Goal: Task Accomplishment & Management: Use online tool/utility

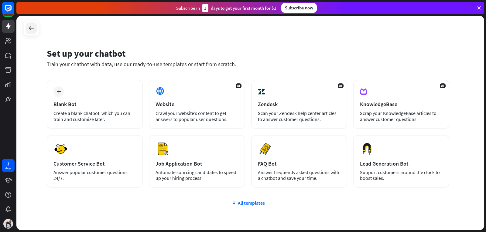
click at [30, 29] on icon at bounding box center [31, 28] width 7 height 7
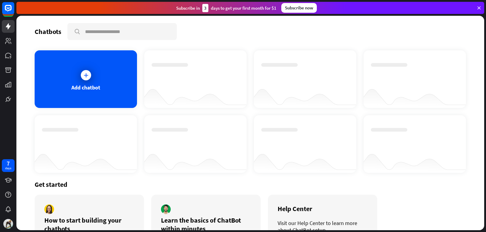
click at [222, 116] on div at bounding box center [195, 144] width 102 height 58
click at [77, 68] on div "Add chatbot" at bounding box center [86, 79] width 102 height 58
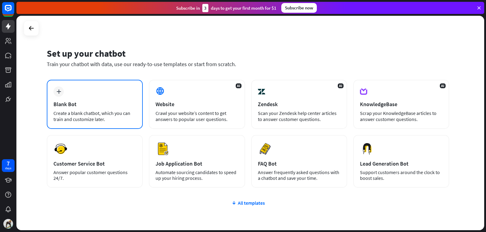
click at [77, 91] on div "plus Blank Bot Create a blank chatbot, which you can train and customize later." at bounding box center [95, 104] width 96 height 49
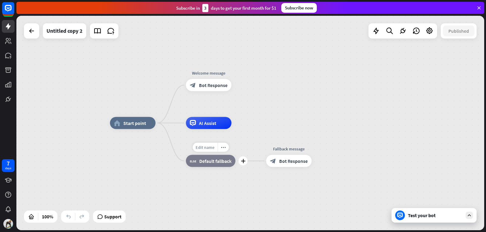
click at [213, 148] on span "Edit name" at bounding box center [205, 147] width 19 height 5
click at [244, 120] on div "home_2 Start point Welcome message block_bot_response Bot Response Edit name mo…" at bounding box center [250, 123] width 468 height 215
click at [470, 216] on icon at bounding box center [469, 215] width 5 height 5
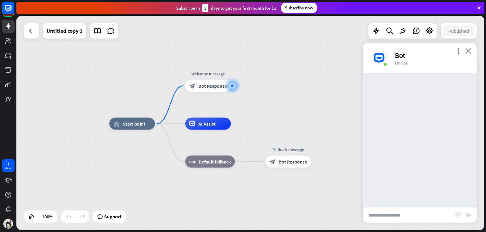
click at [468, 52] on icon "close" at bounding box center [468, 51] width 6 height 6
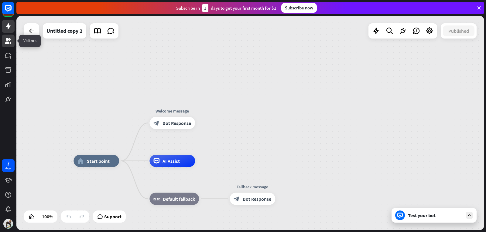
click at [9, 46] on link at bounding box center [8, 41] width 13 height 13
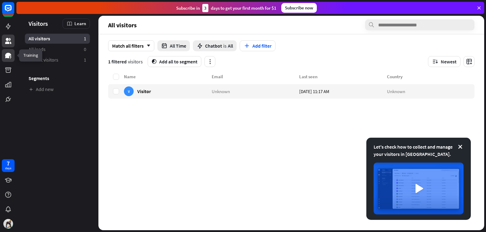
click at [4, 58] on link at bounding box center [8, 55] width 13 height 13
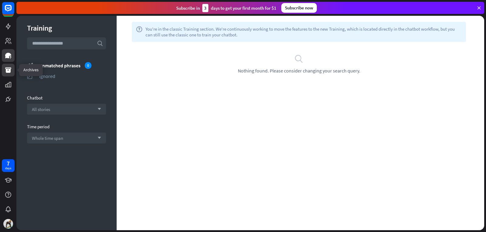
click at [6, 71] on icon at bounding box center [8, 69] width 6 height 5
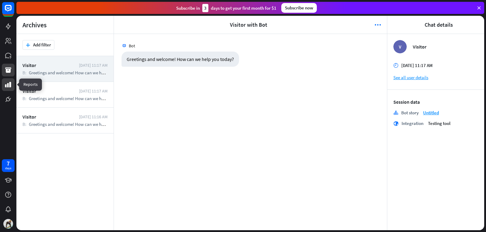
click at [4, 81] on link at bounding box center [8, 84] width 13 height 13
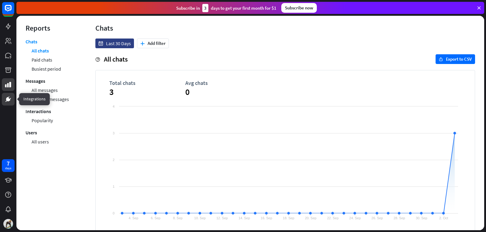
click at [8, 104] on link at bounding box center [8, 99] width 13 height 13
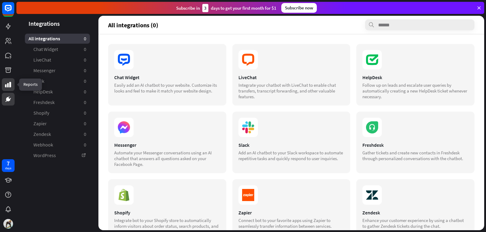
click at [9, 87] on icon at bounding box center [8, 84] width 7 height 7
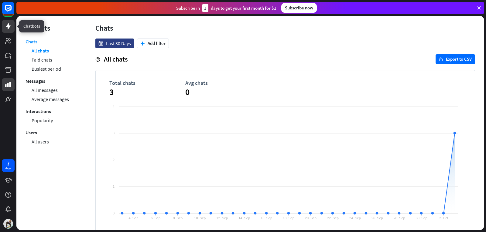
click at [12, 29] on link at bounding box center [8, 26] width 13 height 13
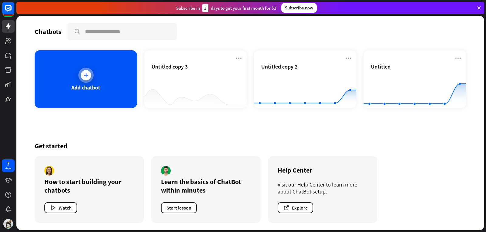
click at [120, 94] on div "Add chatbot" at bounding box center [86, 79] width 102 height 58
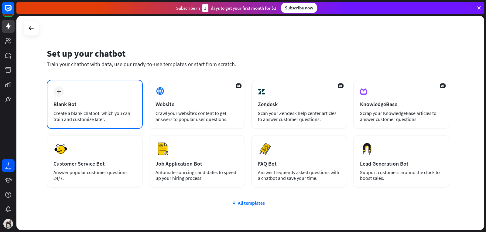
click at [85, 115] on div "Create a blank chatbot, which you can train and customize later." at bounding box center [94, 116] width 83 height 12
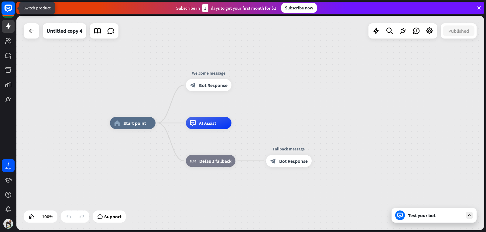
click at [5, 9] on icon at bounding box center [8, 8] width 7 height 7
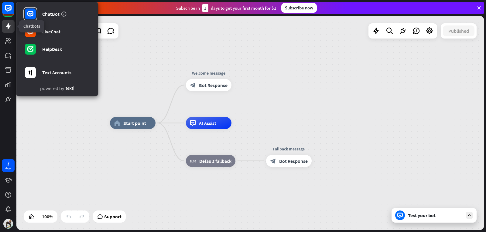
click at [5, 27] on icon at bounding box center [8, 26] width 7 height 7
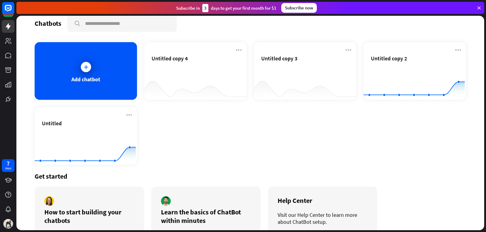
scroll to position [39, 0]
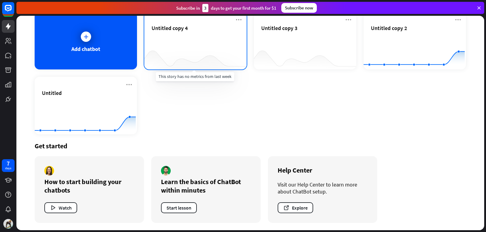
click at [160, 50] on div at bounding box center [195, 57] width 102 height 23
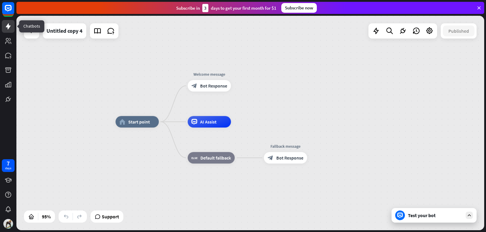
click at [8, 31] on link at bounding box center [8, 26] width 13 height 13
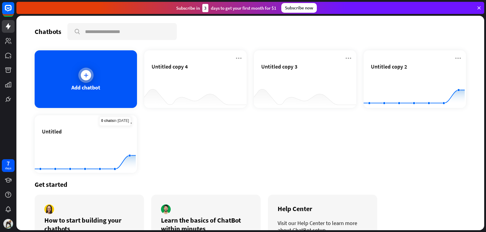
click at [114, 72] on div "Add chatbot" at bounding box center [86, 79] width 102 height 58
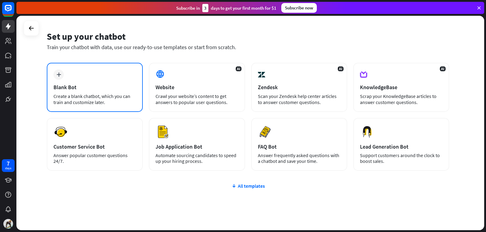
scroll to position [30, 0]
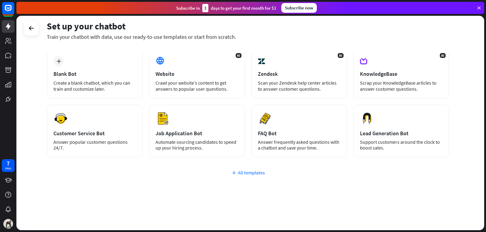
click at [247, 171] on div "All templates" at bounding box center [248, 173] width 402 height 6
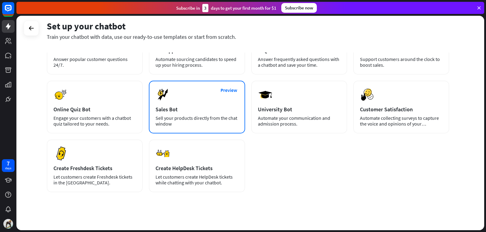
scroll to position [118, 0]
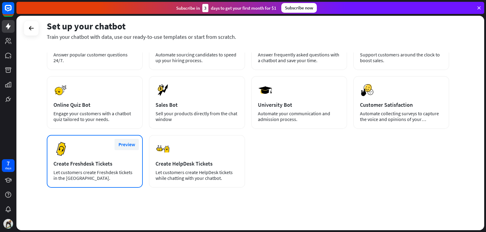
click at [131, 144] on button "Preview" at bounding box center [127, 144] width 24 height 11
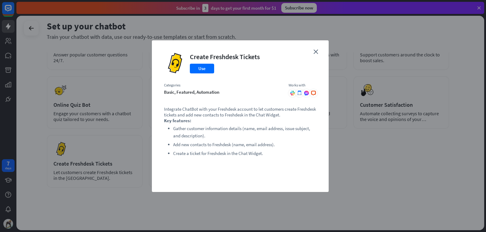
click at [318, 49] on div "close Create Freshdesk Tickets Use Categories basic, featured, automation Works…" at bounding box center [240, 116] width 177 height 152
click at [316, 51] on icon "close" at bounding box center [315, 52] width 5 height 5
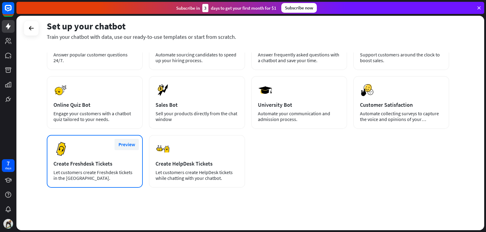
click at [126, 146] on button "Preview" at bounding box center [127, 144] width 24 height 11
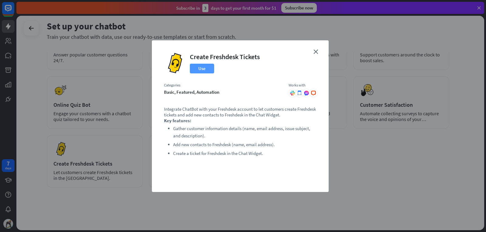
click at [198, 71] on button "Use" at bounding box center [202, 69] width 24 height 10
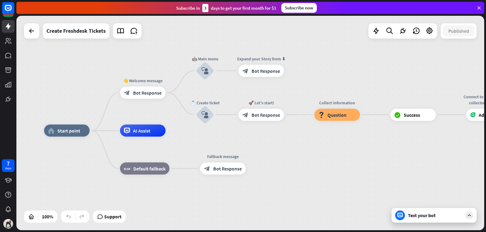
drag, startPoint x: 385, startPoint y: 156, endPoint x: 319, endPoint y: 163, distance: 66.3
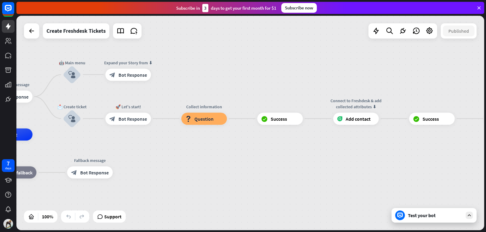
drag, startPoint x: 409, startPoint y: 146, endPoint x: 276, endPoint y: 150, distance: 133.1
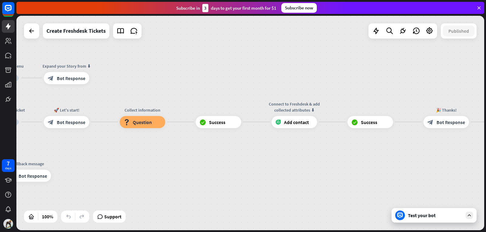
drag, startPoint x: 426, startPoint y: 152, endPoint x: 364, endPoint y: 155, distance: 61.7
click at [364, 155] on div "home_2 Start point 👋 Welcome message block_bot_response Bot Response 🤖 Main men…" at bounding box center [250, 123] width 468 height 215
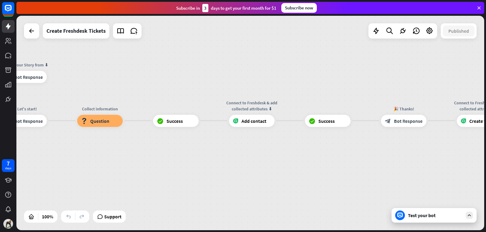
drag, startPoint x: 427, startPoint y: 151, endPoint x: 368, endPoint y: 146, distance: 59.4
click at [375, 150] on div "home_2 Start point 👋 Welcome message block_bot_response Bot Response 🤖 Main men…" at bounding box center [250, 123] width 468 height 215
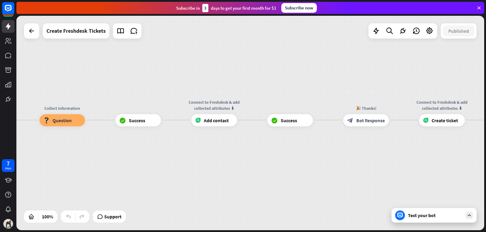
drag, startPoint x: 392, startPoint y: 145, endPoint x: 341, endPoint y: 145, distance: 51.0
click at [341, 145] on div "home_2 Start point 👋 Welcome message block_bot_response Bot Response 🤖 Main men…" at bounding box center [250, 123] width 468 height 215
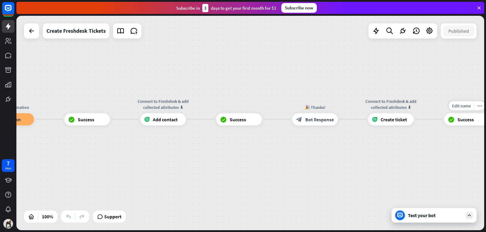
drag, startPoint x: 464, startPoint y: 137, endPoint x: 356, endPoint y: 140, distance: 107.6
click at [444, 125] on div "Edit name more_horiz plus block_success Success" at bounding box center [467, 119] width 46 height 12
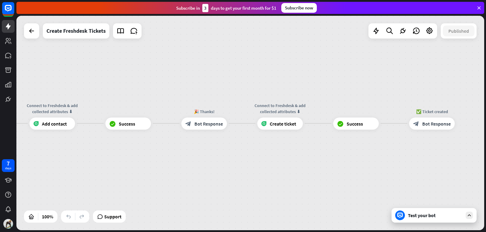
drag, startPoint x: 478, startPoint y: 154, endPoint x: 316, endPoint y: 161, distance: 162.6
click at [316, 161] on div "home_2 Start point 👋 Welcome message block_bot_response Bot Response 🤖 Main men…" at bounding box center [250, 123] width 468 height 215
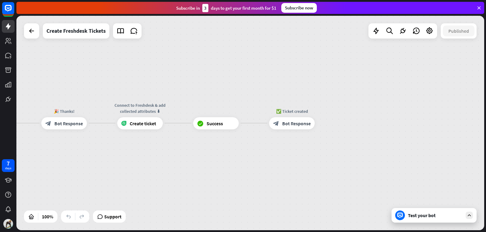
drag, startPoint x: 319, startPoint y: 159, endPoint x: 436, endPoint y: 142, distance: 117.9
click at [436, 142] on div "home_2 Start point 👋 Welcome message block_bot_response Bot Response 🤖 Main men…" at bounding box center [250, 123] width 468 height 215
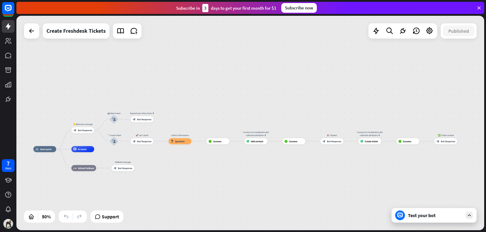
drag, startPoint x: 305, startPoint y: 160, endPoint x: 400, endPoint y: 160, distance: 94.5
click at [400, 160] on div "home_2 Start point 👋 Welcome message block_bot_response Bot Response 🤖 Main men…" at bounding box center [250, 123] width 468 height 215
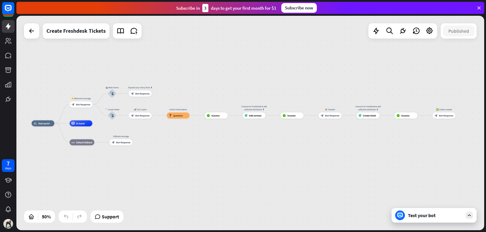
drag, startPoint x: 340, startPoint y: 164, endPoint x: 354, endPoint y: 126, distance: 40.4
click at [354, 128] on div "home_2 Start point 👋 Welcome message block_bot_response Bot Response 🤖 Main men…" at bounding box center [250, 123] width 468 height 215
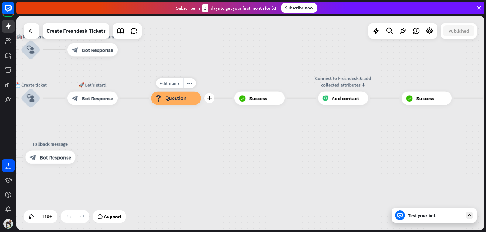
click at [179, 98] on span "Question" at bounding box center [175, 98] width 21 height 7
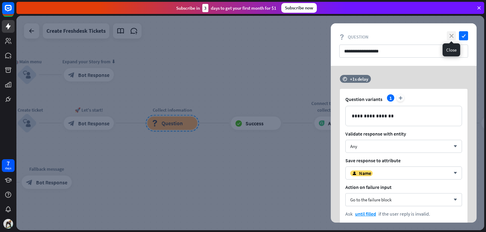
click at [450, 36] on icon "close" at bounding box center [451, 35] width 9 height 9
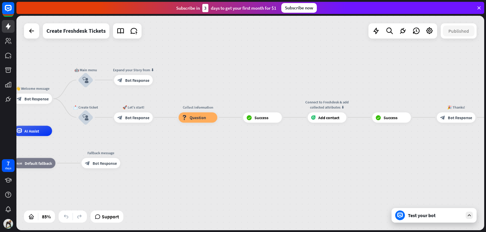
drag, startPoint x: 160, startPoint y: 94, endPoint x: 241, endPoint y: 89, distance: 81.5
click at [241, 89] on div "home_2 Start point 👋 Welcome message block_bot_response Bot Response 🤖 Main men…" at bounding box center [250, 123] width 468 height 215
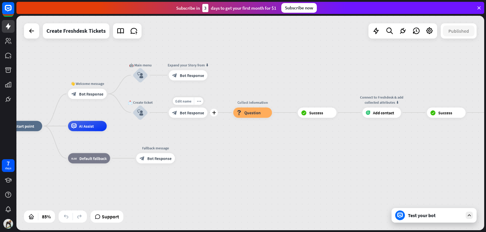
click at [194, 113] on span "Bot Response" at bounding box center [192, 112] width 24 height 5
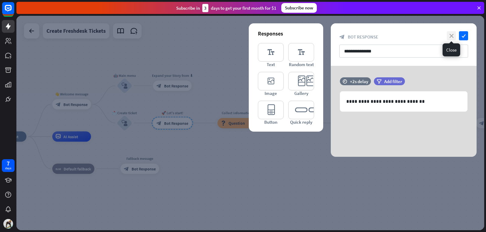
click at [453, 35] on icon "close" at bounding box center [451, 35] width 9 height 9
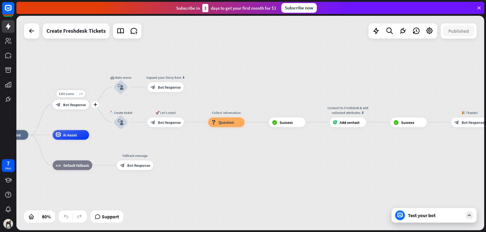
click at [73, 105] on span "Bot Response" at bounding box center [74, 104] width 23 height 5
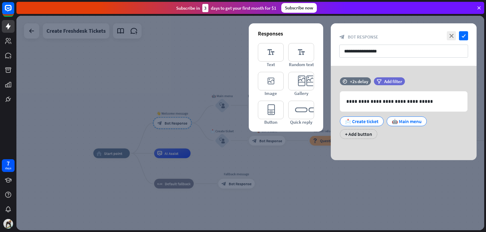
click at [272, 161] on div at bounding box center [250, 123] width 468 height 215
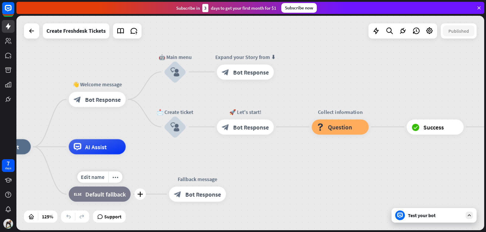
click at [108, 194] on span "Default fallback" at bounding box center [105, 195] width 40 height 8
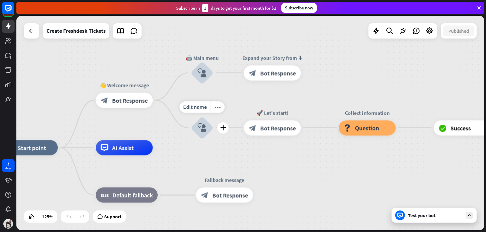
drag, startPoint x: 159, startPoint y: 153, endPoint x: 186, endPoint y: 154, distance: 27.0
click at [191, 139] on div "Edit name more_horiz plus 📩 Create ticket block_user_input" at bounding box center [202, 128] width 23 height 23
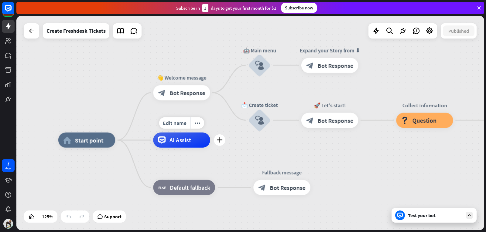
drag, startPoint x: 129, startPoint y: 170, endPoint x: 186, endPoint y: 163, distance: 57.9
click at [186, 148] on div "Edit name more_horiz plus AI Assist" at bounding box center [181, 140] width 57 height 15
click at [31, 30] on icon at bounding box center [31, 30] width 7 height 7
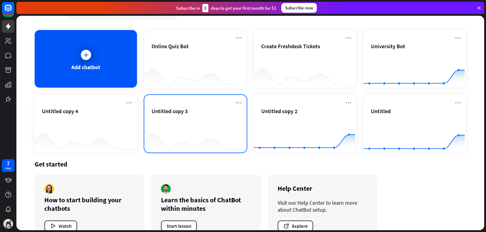
scroll to position [39, 0]
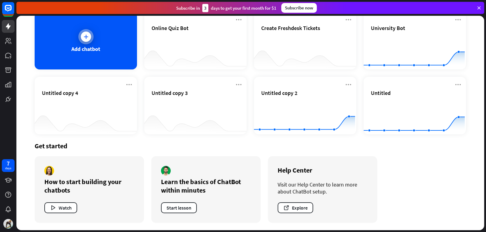
click at [111, 48] on div "Add chatbot" at bounding box center [86, 41] width 102 height 58
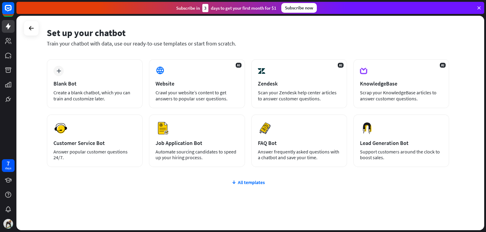
scroll to position [30, 0]
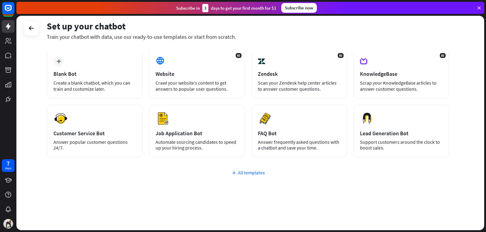
click at [247, 173] on div "All templates" at bounding box center [248, 173] width 402 height 6
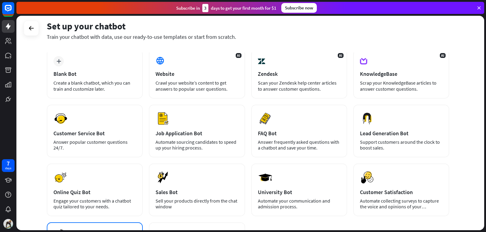
scroll to position [118, 0]
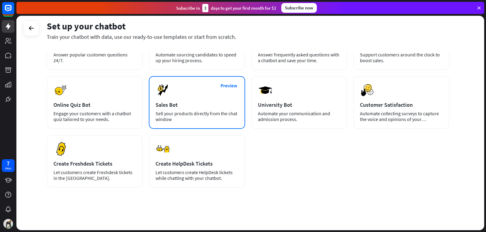
click at [164, 97] on img at bounding box center [163, 90] width 15 height 15
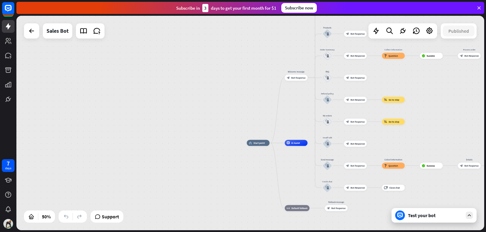
drag, startPoint x: 404, startPoint y: 123, endPoint x: 255, endPoint y: 108, distance: 149.5
click at [255, 108] on div "home_2 Start point Welcome message block_bot_response Bot Response Main menu bl…" at bounding box center [250, 123] width 468 height 215
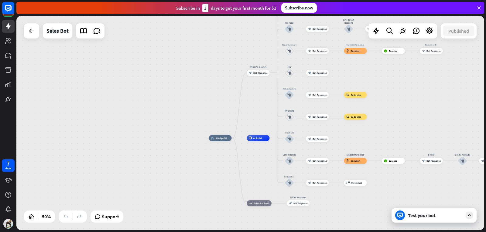
drag, startPoint x: 255, startPoint y: 108, endPoint x: 230, endPoint y: 98, distance: 27.1
click at [216, 103] on div "home_2 Start point Welcome message block_bot_response Bot Response Main menu bl…" at bounding box center [250, 123] width 468 height 215
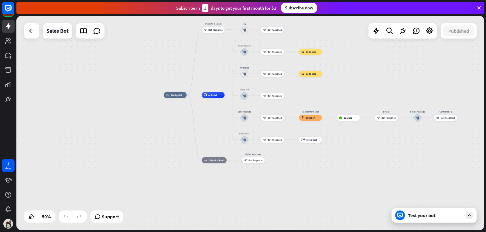
drag, startPoint x: 384, startPoint y: 145, endPoint x: 293, endPoint y: 91, distance: 106.0
click at [293, 95] on div "home_2 Start point Welcome message block_bot_response Bot Response Main menu bl…" at bounding box center [281, 149] width 234 height 108
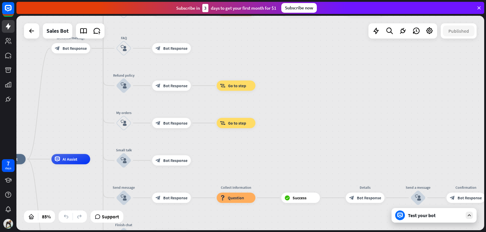
drag, startPoint x: 297, startPoint y: 72, endPoint x: 289, endPoint y: 160, distance: 88.4
click at [293, 186] on div "home_2 Start point Welcome message block_bot_response Bot Response Main menu bl…" at bounding box center [250, 123] width 468 height 215
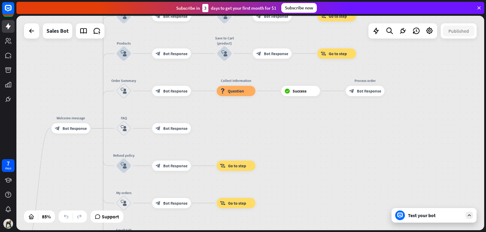
drag, startPoint x: 291, startPoint y: 123, endPoint x: 291, endPoint y: 176, distance: 53.8
click at [291, 176] on div "home_2 Start point Welcome message block_bot_response Bot Response Main menu bl…" at bounding box center [250, 123] width 468 height 215
drag, startPoint x: 291, startPoint y: 164, endPoint x: 292, endPoint y: 180, distance: 15.8
click at [292, 193] on div "home_2 Start point Welcome message block_bot_response Bot Response Main menu bl…" at bounding box center [250, 123] width 468 height 215
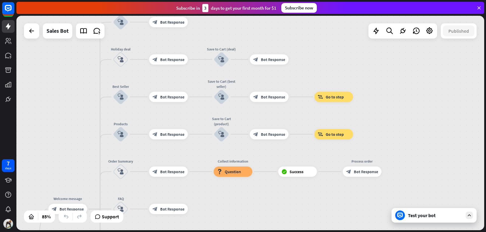
drag, startPoint x: 291, startPoint y: 162, endPoint x: 287, endPoint y: 201, distance: 39.0
click at [287, 204] on div "home_2 Start point Welcome message block_bot_response Bot Response Main menu bl…" at bounding box center [250, 123] width 468 height 215
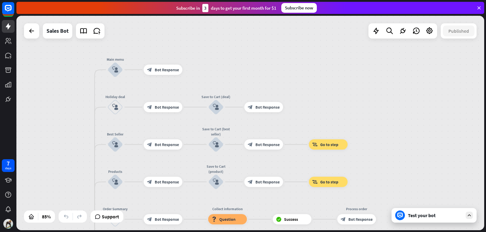
drag, startPoint x: 285, startPoint y: 180, endPoint x: 280, endPoint y: 223, distance: 43.4
click at [280, 225] on div "Edit name more_horiz block_success Success" at bounding box center [292, 219] width 39 height 10
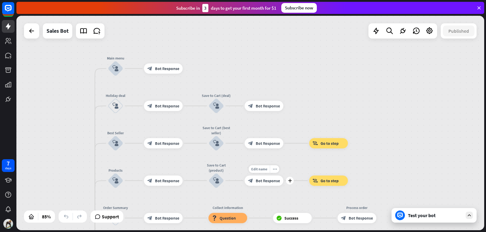
drag, startPoint x: 280, startPoint y: 190, endPoint x: 276, endPoint y: 220, distance: 29.4
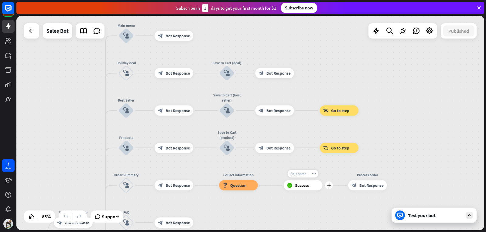
drag, startPoint x: 276, startPoint y: 212, endPoint x: 322, endPoint y: 82, distance: 137.4
click at [322, 180] on div "Edit name more_horiz plus block_success Success" at bounding box center [303, 185] width 39 height 10
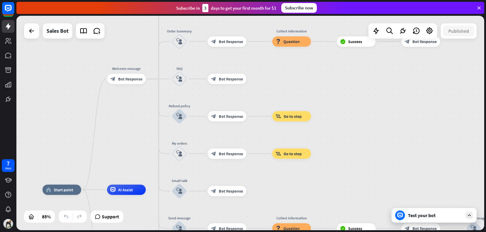
drag, startPoint x: 285, startPoint y: 144, endPoint x: 303, endPoint y: 97, distance: 50.5
click at [303, 97] on div "home_2 Start point Welcome message block_bot_response Bot Response Main menu bl…" at bounding box center [250, 123] width 468 height 215
click at [33, 31] on icon at bounding box center [31, 30] width 7 height 7
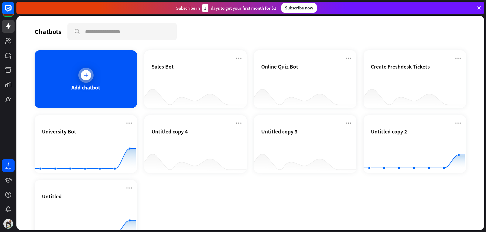
click at [86, 86] on div "Add chatbot" at bounding box center [85, 87] width 29 height 7
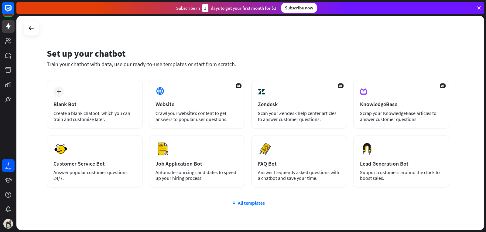
scroll to position [30, 0]
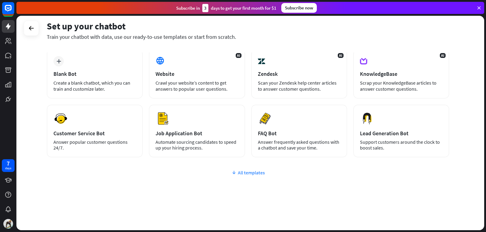
click at [256, 170] on div "All templates" at bounding box center [248, 173] width 402 height 6
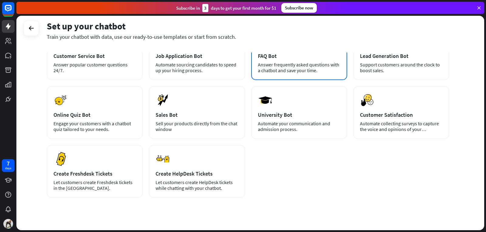
scroll to position [118, 0]
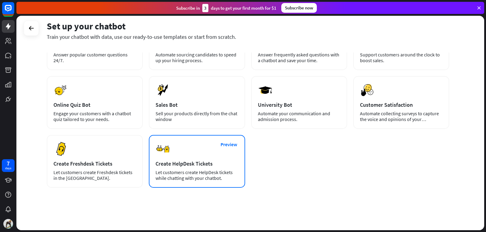
click at [220, 168] on div "Preview Create HelpDesk Tickets Let customers create HelpDesk tickets while cha…" at bounding box center [197, 161] width 96 height 53
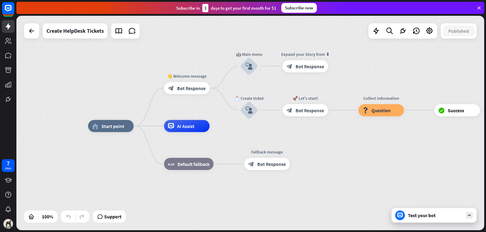
drag, startPoint x: 346, startPoint y: 132, endPoint x: 339, endPoint y: 142, distance: 12.0
click at [339, 142] on div "home_2 Start point 👋 Welcome message block_bot_response Bot Response 🤖 Main men…" at bounding box center [322, 233] width 468 height 215
click at [191, 87] on span "Bot Response" at bounding box center [191, 88] width 29 height 6
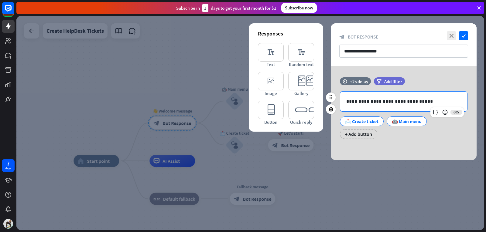
click at [430, 101] on p "**********" at bounding box center [403, 102] width 115 height 8
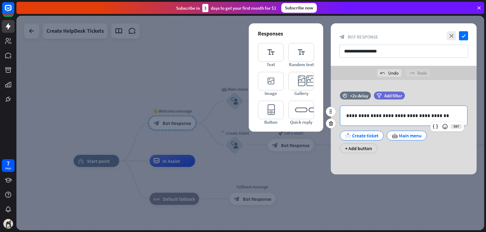
click at [419, 115] on p "**********" at bounding box center [403, 116] width 115 height 8
click at [435, 115] on p "**********" at bounding box center [403, 116] width 115 height 8
click at [445, 126] on icon at bounding box center [445, 127] width 6 height 6
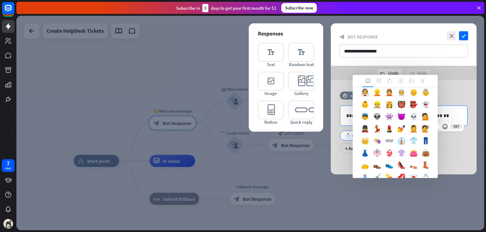
scroll to position [205, 0]
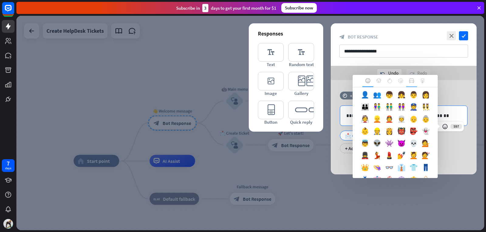
click at [413, 82] on icon at bounding box center [411, 80] width 5 height 5
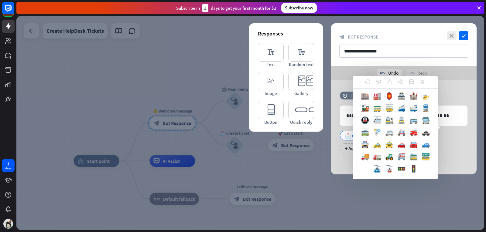
scroll to position [59, 0]
click at [427, 84] on div at bounding box center [422, 82] width 11 height 12
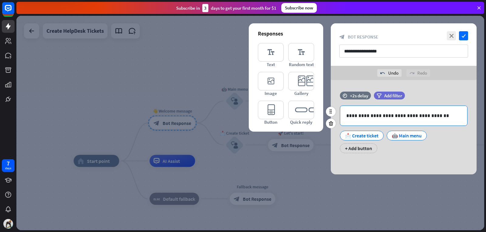
click at [442, 115] on p "**********" at bounding box center [403, 116] width 115 height 8
click at [437, 117] on p "**********" at bounding box center [403, 116] width 115 height 8
click at [444, 123] on div at bounding box center [445, 126] width 9 height 9
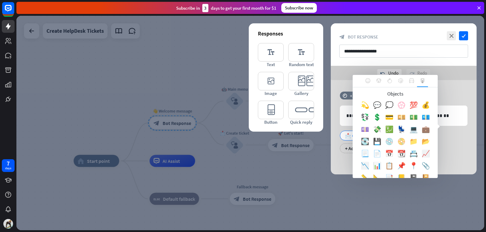
click at [419, 137] on div "💼" at bounding box center [425, 131] width 12 height 12
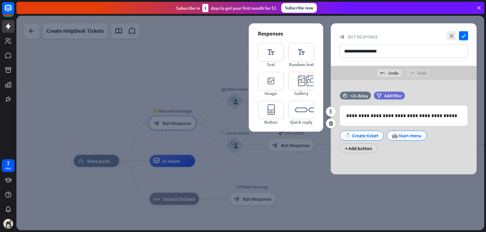
click at [398, 153] on div "📩 Create ticket 🤖 Main menu + Add button" at bounding box center [402, 141] width 128 height 26
click at [368, 136] on div "📩 Create ticket" at bounding box center [361, 135] width 33 height 9
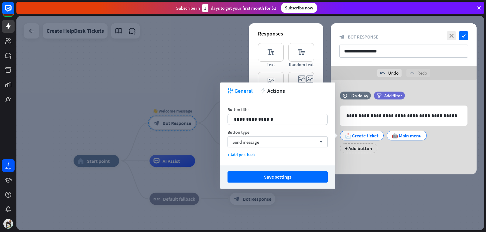
click at [443, 160] on div "**********" at bounding box center [404, 127] width 146 height 94
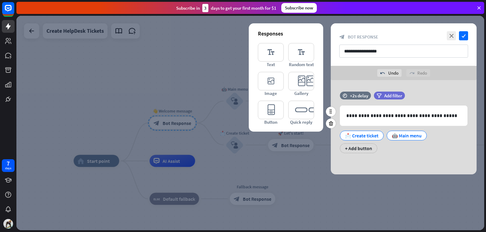
drag, startPoint x: 390, startPoint y: 142, endPoint x: 395, endPoint y: 142, distance: 5.5
click at [393, 142] on div "📩 Create ticket 🤖 Main menu + Add button" at bounding box center [402, 141] width 128 height 26
click at [462, 33] on icon "check" at bounding box center [463, 35] width 9 height 9
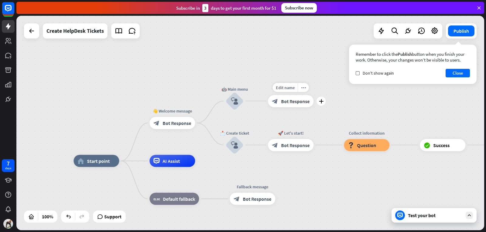
click at [299, 107] on div "Edit name more_horiz plus block_bot_response Bot Response" at bounding box center [291, 101] width 46 height 12
click at [303, 102] on span "Bot Response" at bounding box center [295, 101] width 29 height 6
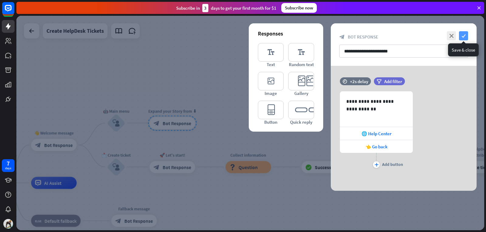
click at [465, 35] on icon "check" at bounding box center [463, 35] width 9 height 9
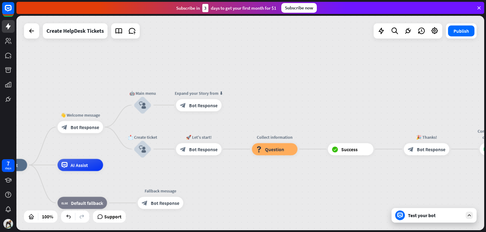
drag, startPoint x: 235, startPoint y: 107, endPoint x: 263, endPoint y: 88, distance: 33.4
click at [263, 88] on div "home_2 Start point 👋 Welcome message block_bot_response Bot Response 🤖 Main men…" at bounding box center [250, 123] width 468 height 215
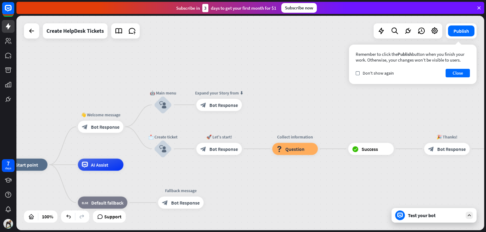
drag, startPoint x: 241, startPoint y: 80, endPoint x: 260, endPoint y: 80, distance: 19.1
click at [260, 80] on div "home_2 Start point 👋 Welcome message block_bot_response Bot Response 🤖 Main men…" at bounding box center [250, 123] width 468 height 215
click at [464, 29] on button "Publish" at bounding box center [461, 31] width 26 height 11
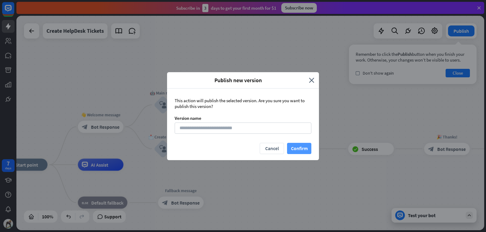
click at [295, 145] on button "Confirm" at bounding box center [299, 148] width 24 height 11
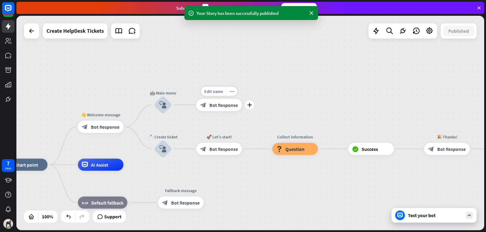
drag, startPoint x: 205, startPoint y: 135, endPoint x: 228, endPoint y: 116, distance: 28.9
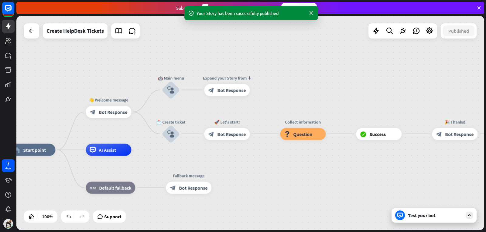
drag, startPoint x: 302, startPoint y: 103, endPoint x: 314, endPoint y: 82, distance: 24.2
click at [314, 82] on div "home_2 Start point 👋 Welcome message block_bot_response Bot Response 🤖 Main men…" at bounding box center [250, 123] width 468 height 215
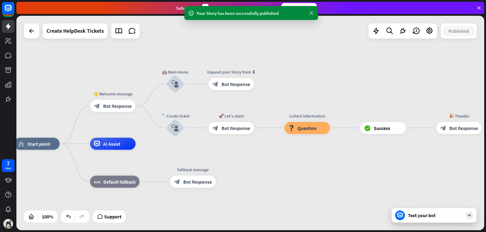
click at [311, 14] on icon at bounding box center [311, 13] width 6 height 6
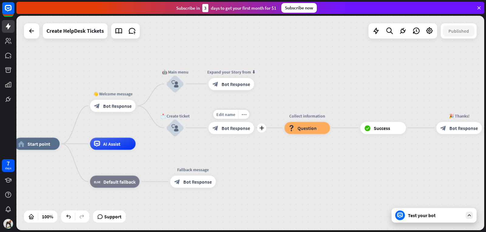
click at [225, 126] on span "Bot Response" at bounding box center [235, 128] width 29 height 6
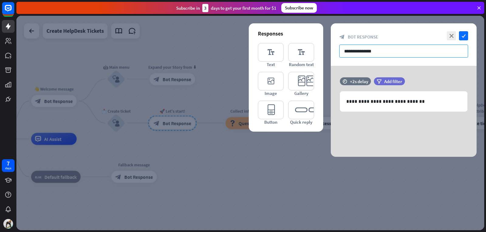
click at [361, 50] on input "**********" at bounding box center [403, 51] width 129 height 13
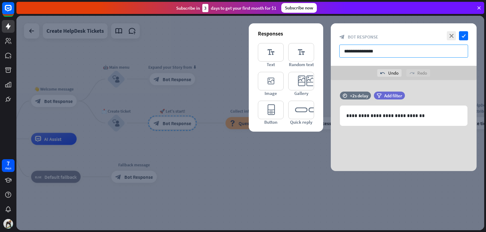
click at [392, 52] on input "**********" at bounding box center [403, 51] width 129 height 13
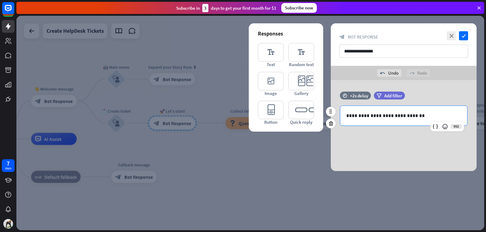
click at [378, 122] on div "**********" at bounding box center [403, 116] width 127 height 20
click at [364, 94] on div "+2s delay" at bounding box center [359, 96] width 18 height 6
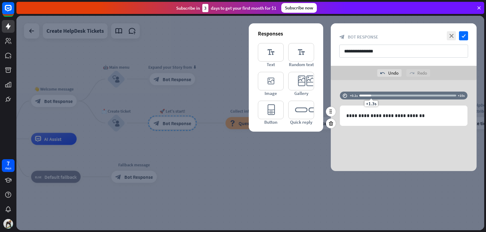
drag, startPoint x: 378, startPoint y: 104, endPoint x: 371, endPoint y: 101, distance: 8.0
click at [371, 101] on span "+1.3s" at bounding box center [371, 104] width 10 height 6
click at [409, 119] on p "**********" at bounding box center [403, 116] width 115 height 8
click at [395, 95] on span "Add filter" at bounding box center [397, 96] width 18 height 6
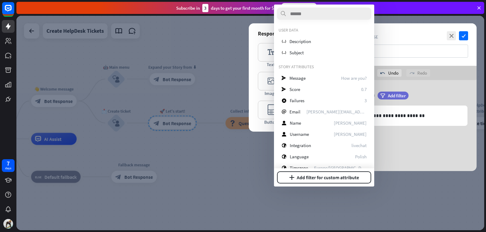
click at [398, 152] on div "**********" at bounding box center [404, 125] width 146 height 91
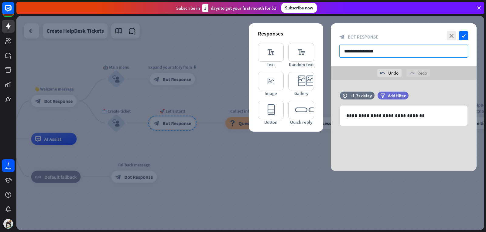
click at [378, 52] on input "**********" at bounding box center [403, 51] width 129 height 13
click at [426, 55] on input "**********" at bounding box center [403, 51] width 129 height 13
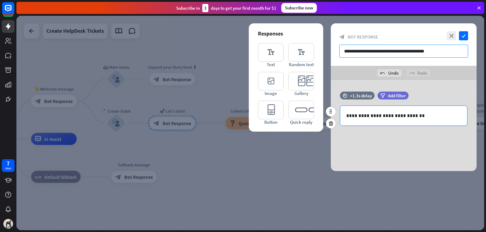
type input "**********"
click at [414, 115] on p "**********" at bounding box center [403, 116] width 115 height 8
click at [445, 126] on icon at bounding box center [445, 127] width 6 height 6
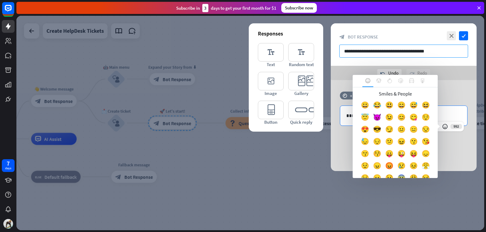
click at [440, 47] on input "**********" at bounding box center [403, 51] width 129 height 13
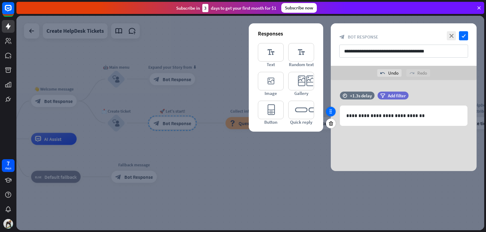
click at [334, 115] on div at bounding box center [331, 112] width 10 height 10
click at [330, 112] on icon at bounding box center [330, 111] width 5 height 5
click at [329, 123] on icon at bounding box center [331, 123] width 6 height 5
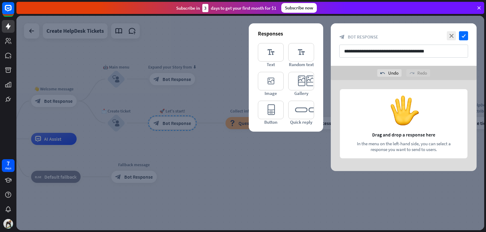
drag, startPoint x: 408, startPoint y: 111, endPoint x: 410, endPoint y: 130, distance: 19.0
click at [410, 130] on div at bounding box center [404, 125] width 146 height 91
click at [404, 115] on div at bounding box center [404, 125] width 146 height 91
click at [405, 132] on div at bounding box center [404, 125] width 146 height 91
click at [401, 146] on div at bounding box center [404, 125] width 146 height 91
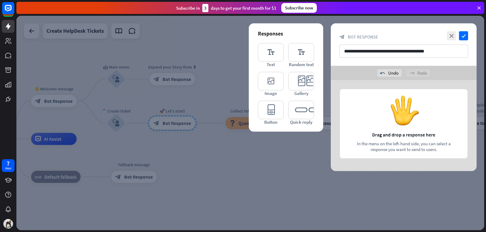
click at [412, 110] on div at bounding box center [404, 125] width 146 height 91
drag, startPoint x: 427, startPoint y: 53, endPoint x: 426, endPoint y: 105, distance: 51.7
click at [426, 105] on div "**********" at bounding box center [404, 97] width 146 height 148
click at [423, 102] on div at bounding box center [404, 125] width 146 height 91
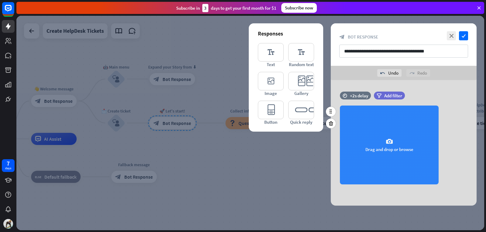
click at [402, 159] on div "camera Drag and drop or browse" at bounding box center [389, 145] width 99 height 79
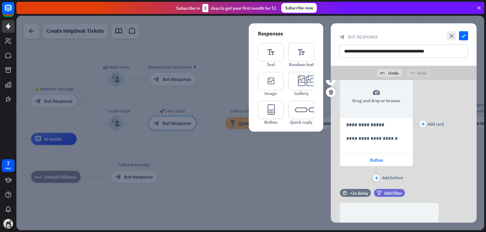
scroll to position [91, 0]
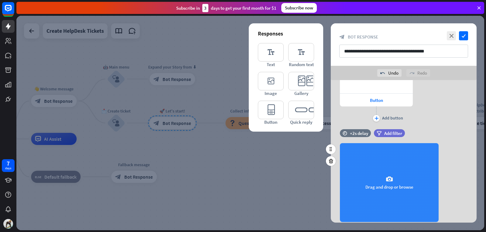
click at [399, 159] on div "camera Drag and drop or browse" at bounding box center [389, 182] width 99 height 79
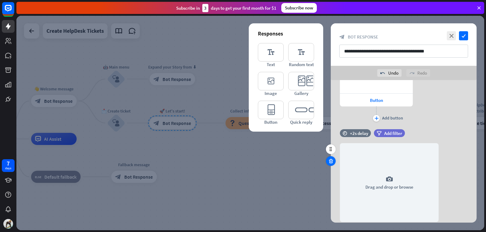
click at [331, 160] on icon at bounding box center [331, 161] width 6 height 5
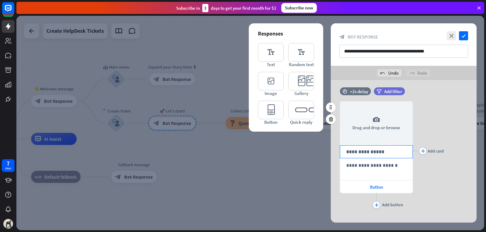
scroll to position [0, 0]
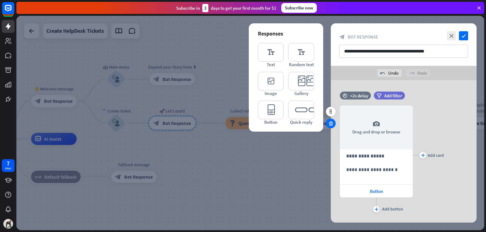
click at [330, 121] on div at bounding box center [331, 124] width 10 height 10
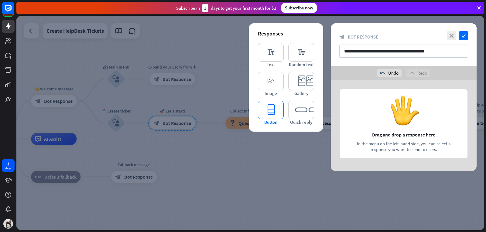
click at [263, 109] on icon "editor_button" at bounding box center [271, 110] width 26 height 19
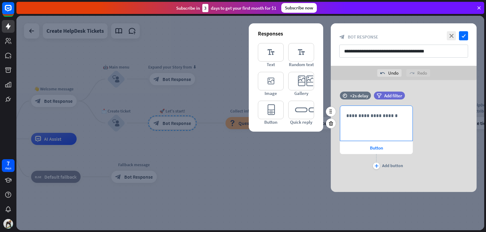
click at [371, 118] on p "**********" at bounding box center [376, 116] width 60 height 8
click at [452, 34] on icon "close" at bounding box center [451, 35] width 9 height 9
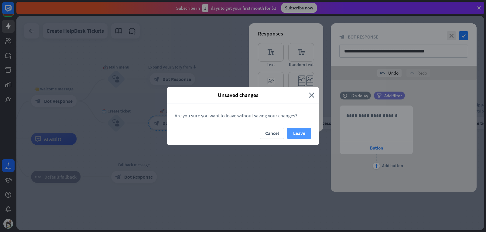
click at [294, 135] on button "Leave" at bounding box center [299, 133] width 24 height 11
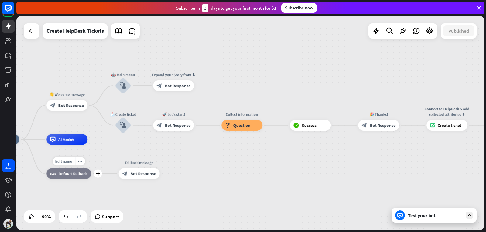
click at [60, 178] on div "block_fallback Default fallback" at bounding box center [68, 173] width 45 height 11
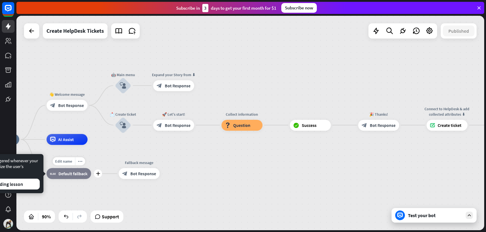
click at [71, 171] on span "Default fallback" at bounding box center [73, 173] width 29 height 5
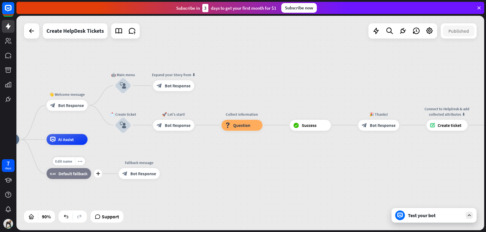
click at [75, 174] on span "Default fallback" at bounding box center [73, 173] width 29 height 5
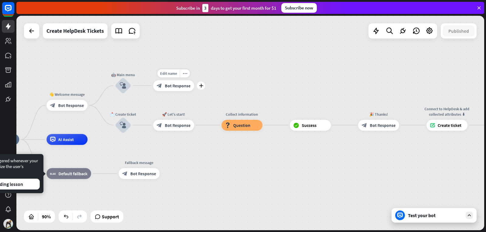
click at [178, 86] on span "Bot Response" at bounding box center [178, 85] width 26 height 5
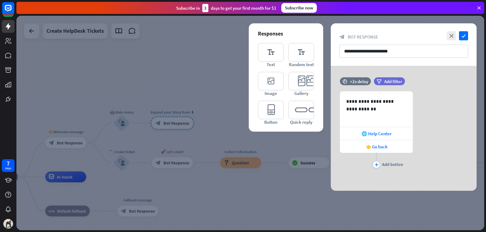
drag, startPoint x: 177, startPoint y: 87, endPoint x: 179, endPoint y: 90, distance: 3.3
click at [179, 87] on div at bounding box center [250, 123] width 468 height 215
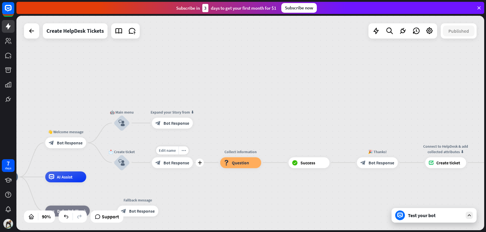
click at [179, 163] on span "Bot Response" at bounding box center [177, 162] width 26 height 5
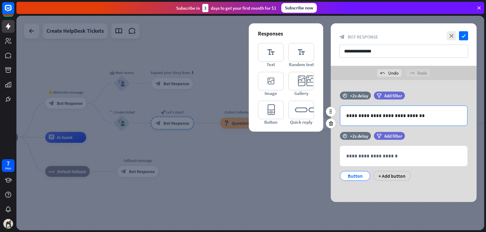
click at [420, 117] on p "**********" at bounding box center [403, 116] width 115 height 8
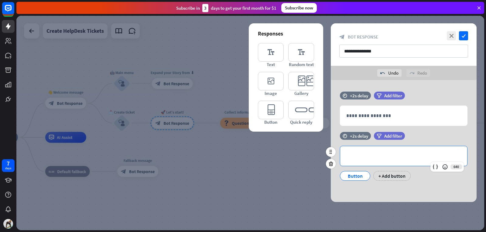
click at [386, 159] on p "**********" at bounding box center [403, 156] width 115 height 8
click at [361, 176] on div "Button" at bounding box center [355, 176] width 20 height 9
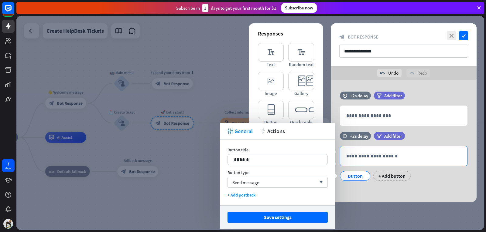
click at [375, 160] on div "**********" at bounding box center [403, 156] width 127 height 20
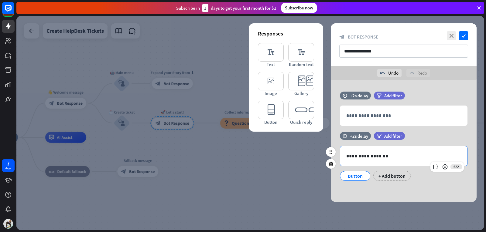
click at [364, 155] on p "**********" at bounding box center [403, 156] width 115 height 8
click at [414, 155] on p "**********" at bounding box center [403, 156] width 115 height 8
click at [447, 164] on icon at bounding box center [445, 167] width 6 height 6
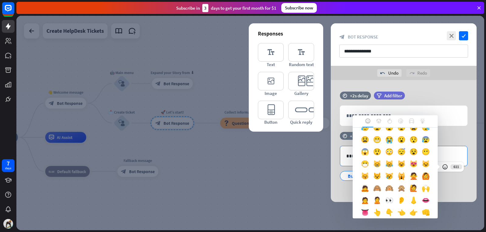
scroll to position [91, 0]
click at [444, 149] on div "**********" at bounding box center [403, 156] width 127 height 20
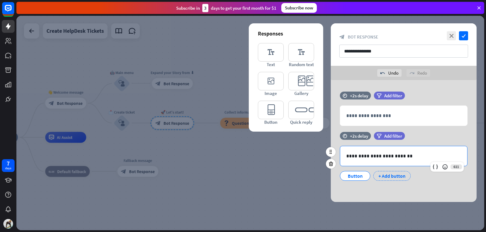
click at [381, 175] on div "+ Add button" at bounding box center [391, 176] width 37 height 10
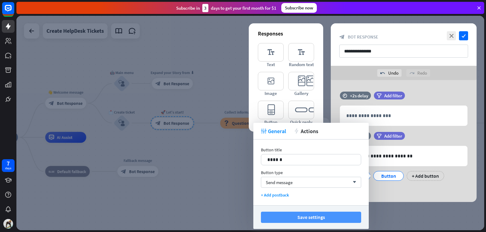
click at [313, 218] on button "Save settings" at bounding box center [311, 217] width 100 height 11
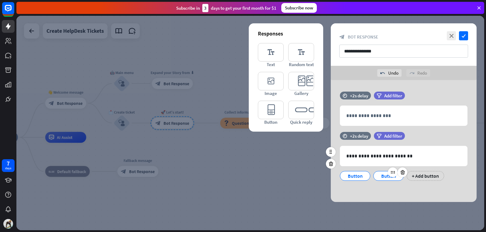
click at [383, 178] on div "Button" at bounding box center [388, 176] width 20 height 9
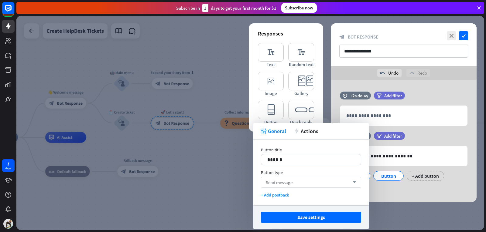
click at [289, 180] on span "Send message" at bounding box center [279, 183] width 27 height 6
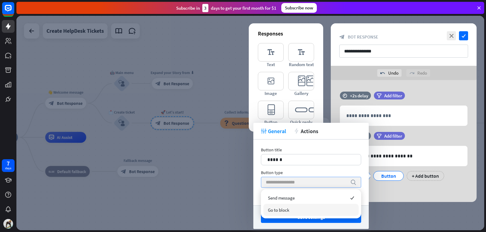
click at [306, 207] on div "Go to block" at bounding box center [310, 210] width 95 height 12
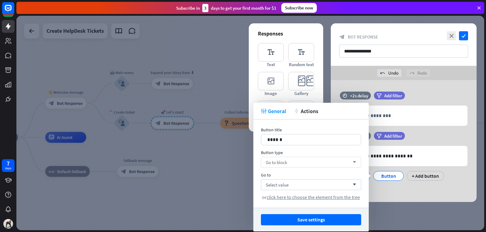
click at [316, 160] on div "Go to block arrow_down" at bounding box center [311, 162] width 100 height 11
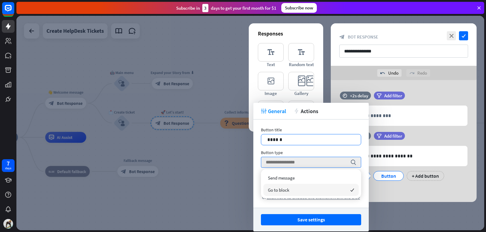
click at [311, 142] on p "******" at bounding box center [310, 140] width 87 height 8
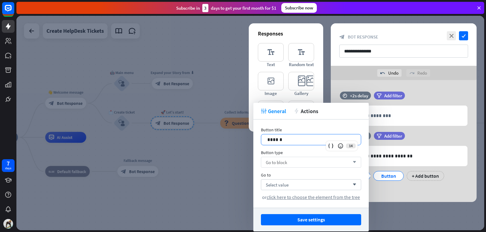
click at [313, 161] on div "Go to block arrow_down" at bounding box center [311, 162] width 100 height 11
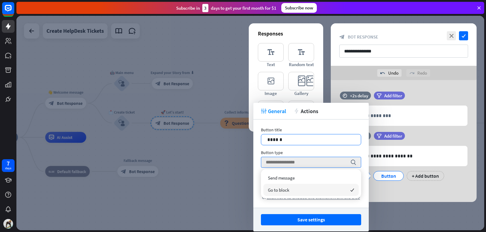
click at [299, 136] on p "******" at bounding box center [310, 140] width 87 height 8
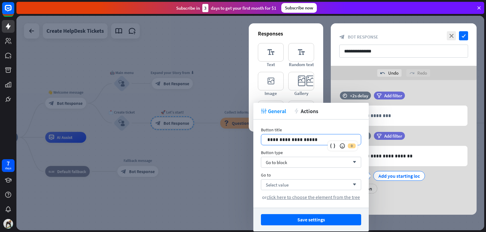
click at [321, 142] on p "**********" at bounding box center [310, 140] width 87 height 8
click at [314, 139] on p "**********" at bounding box center [310, 140] width 87 height 8
click at [303, 159] on div "Go to block arrow_down" at bounding box center [311, 162] width 100 height 11
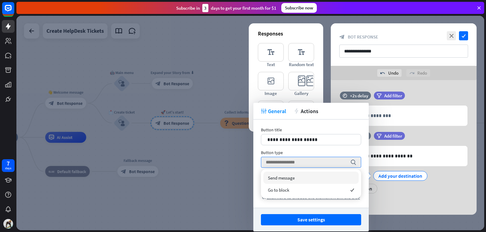
click at [300, 177] on div "Send message" at bounding box center [310, 178] width 95 height 12
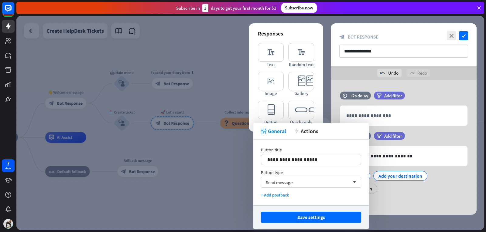
click at [390, 201] on div "**********" at bounding box center [404, 147] width 146 height 135
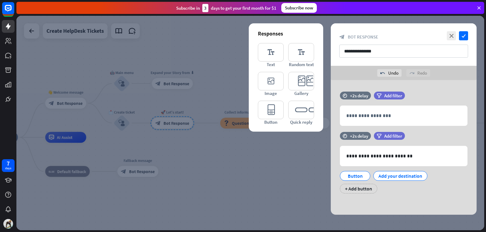
click at [296, 152] on div at bounding box center [250, 123] width 468 height 215
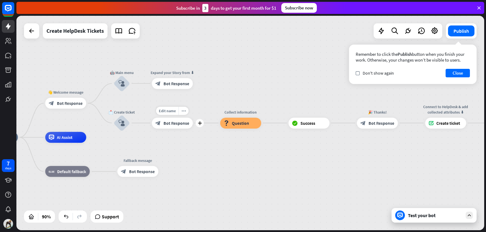
click at [177, 121] on span "Bot Response" at bounding box center [177, 123] width 26 height 5
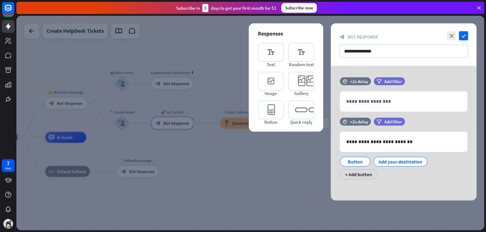
click at [238, 162] on div at bounding box center [250, 123] width 468 height 215
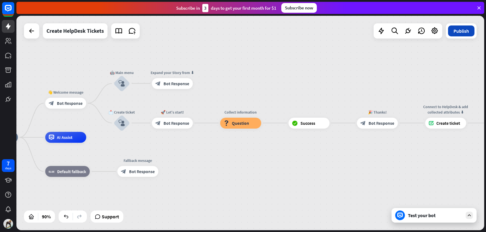
click at [455, 29] on button "Publish" at bounding box center [461, 31] width 26 height 11
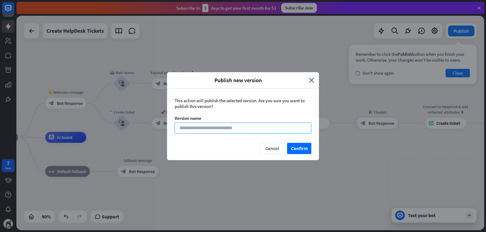
click at [275, 129] on input at bounding box center [243, 128] width 137 height 11
type input "*"
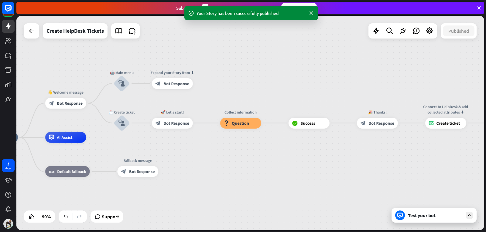
click at [282, 15] on div "Your Story has been successfully published" at bounding box center [251, 13] width 109 height 6
click at [410, 213] on div "Test your bot" at bounding box center [435, 216] width 55 height 6
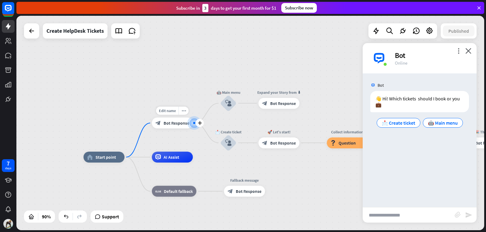
click at [173, 122] on span "Bot Response" at bounding box center [177, 123] width 26 height 5
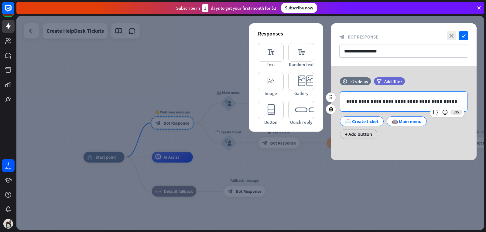
click at [431, 102] on p "**********" at bounding box center [403, 102] width 115 height 8
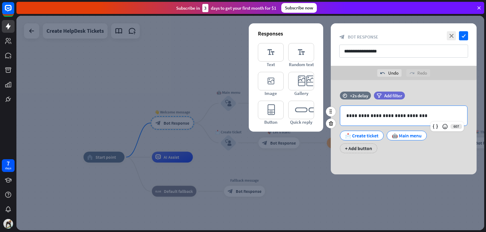
click at [423, 113] on p "**********" at bounding box center [403, 116] width 115 height 8
click at [464, 37] on icon "check" at bounding box center [463, 35] width 9 height 9
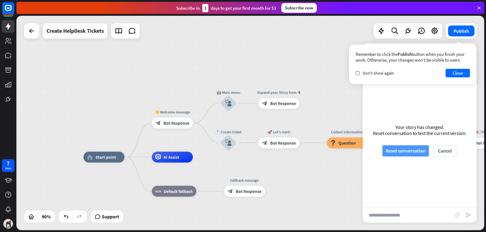
click at [412, 153] on button "Reset conversation" at bounding box center [405, 150] width 46 height 11
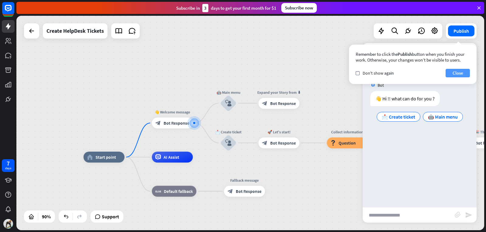
click at [464, 71] on button "Close" at bounding box center [458, 73] width 24 height 9
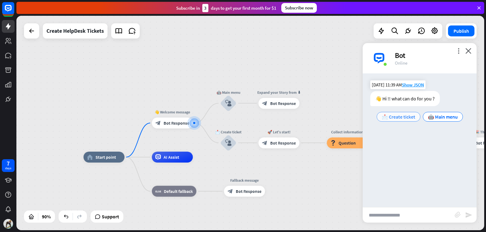
click at [392, 115] on span "📩 Create ticket" at bounding box center [398, 117] width 33 height 6
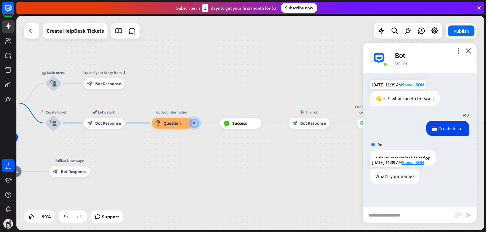
click at [394, 176] on div "What's your name?" at bounding box center [394, 176] width 49 height 15
click at [400, 175] on div "What's your name?" at bounding box center [394, 176] width 49 height 15
click at [468, 50] on icon "close" at bounding box center [468, 51] width 6 height 6
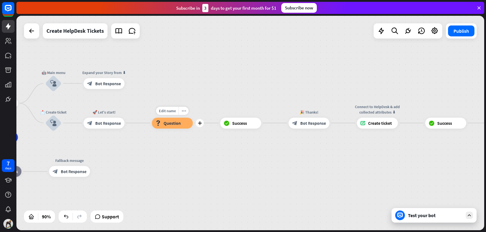
click at [183, 125] on div "block_question Question" at bounding box center [172, 123] width 41 height 11
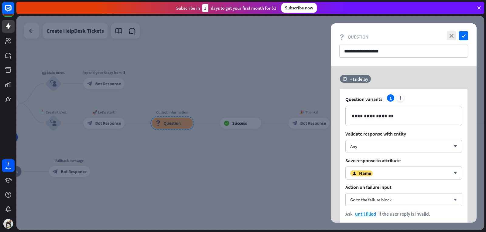
click at [253, 46] on div at bounding box center [250, 123] width 468 height 215
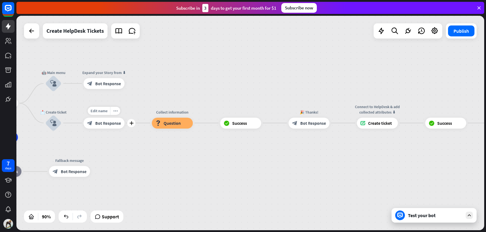
click at [97, 121] on span "Bot Response" at bounding box center [108, 123] width 26 height 5
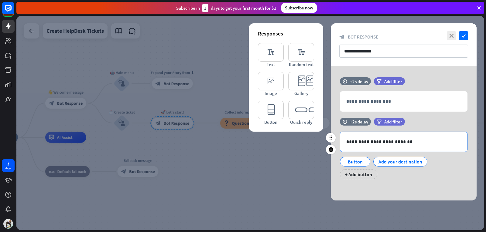
click at [406, 141] on p "**********" at bounding box center [403, 142] width 115 height 8
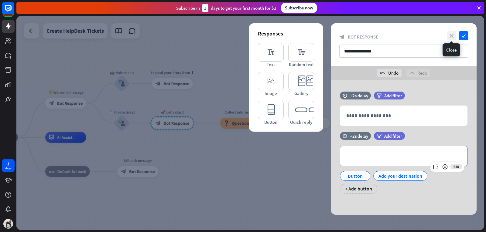
click at [454, 34] on icon "close" at bounding box center [451, 35] width 9 height 9
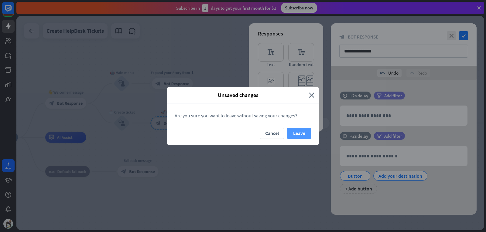
click at [301, 132] on button "Leave" at bounding box center [299, 133] width 24 height 11
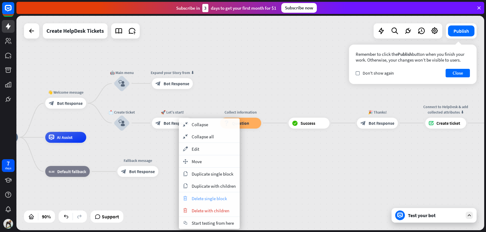
click at [217, 199] on span "Delete single block" at bounding box center [209, 199] width 35 height 6
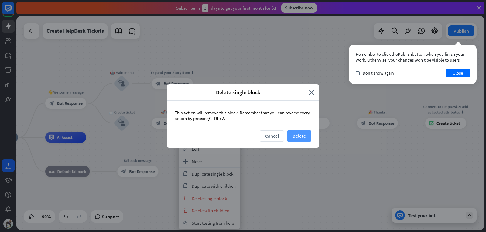
click at [296, 138] on button "Delete" at bounding box center [299, 136] width 24 height 11
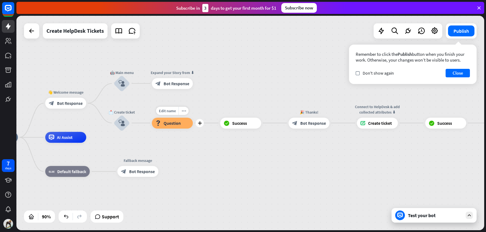
click at [169, 123] on span "Question" at bounding box center [172, 123] width 17 height 5
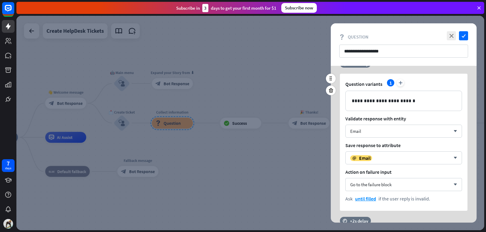
scroll to position [182, 0]
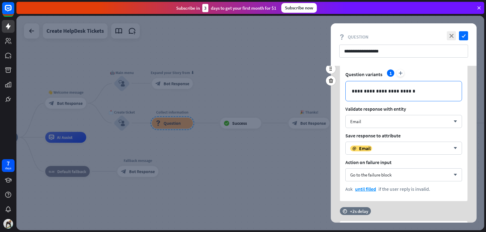
click at [414, 93] on p "**********" at bounding box center [404, 91] width 104 height 8
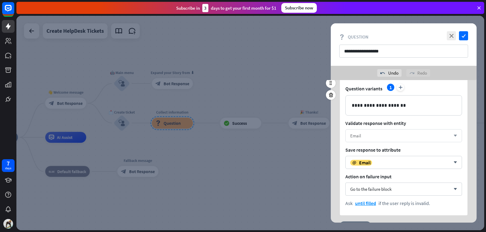
click at [454, 132] on div "Email arrow_down" at bounding box center [403, 135] width 117 height 13
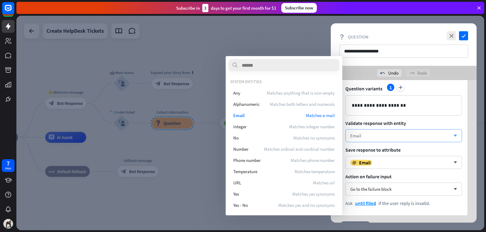
click at [372, 135] on div "Email" at bounding box center [400, 136] width 100 height 6
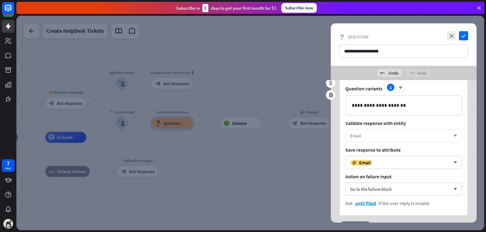
click at [368, 135] on div "Email" at bounding box center [400, 136] width 100 height 6
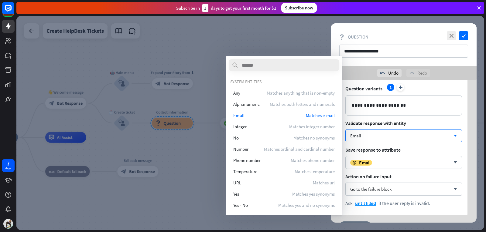
click at [380, 125] on span "Validate response with entity" at bounding box center [403, 123] width 117 height 6
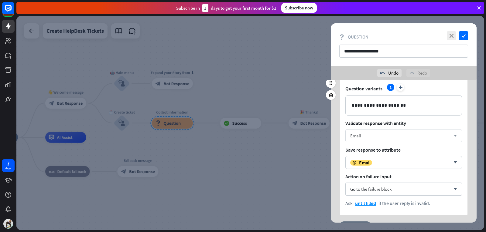
click at [365, 136] on div "Email" at bounding box center [400, 136] width 100 height 6
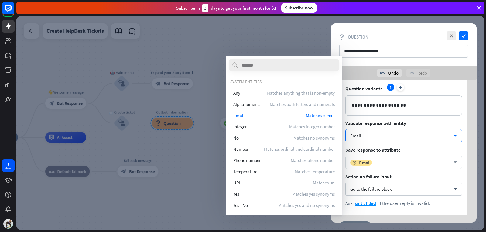
click at [375, 158] on div "email Email arrow_down" at bounding box center [403, 162] width 117 height 13
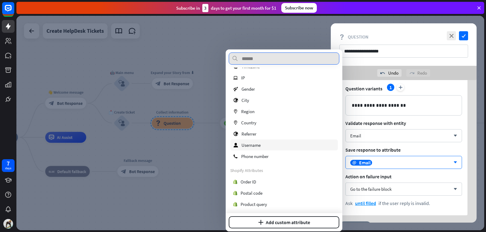
scroll to position [125, 0]
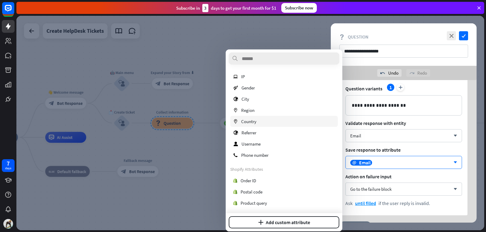
click at [268, 120] on div "marker Country" at bounding box center [284, 121] width 108 height 11
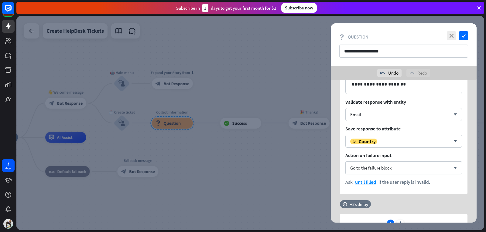
scroll to position [213, 0]
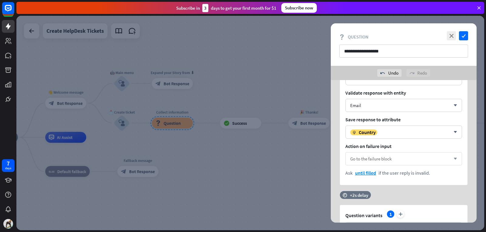
click at [397, 159] on div "Go to the failure block arrow_down" at bounding box center [403, 158] width 117 height 13
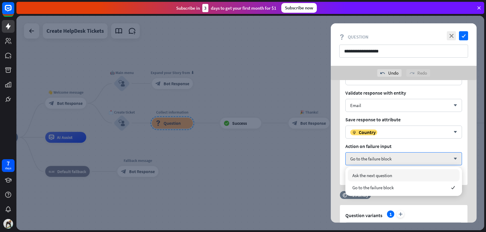
click at [403, 150] on div "**********" at bounding box center [404, 116] width 128 height 137
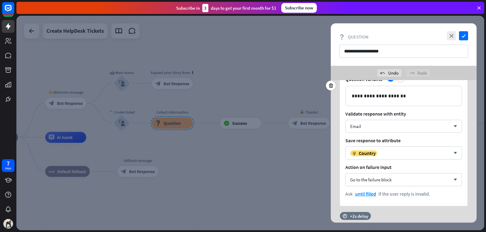
scroll to position [182, 0]
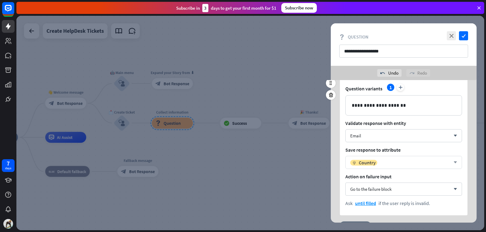
click at [377, 161] on div "marker Country" at bounding box center [363, 163] width 27 height 6
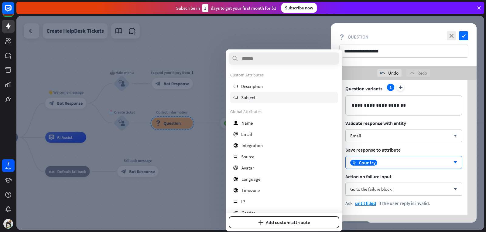
click at [264, 96] on div "variable Subject" at bounding box center [284, 97] width 108 height 11
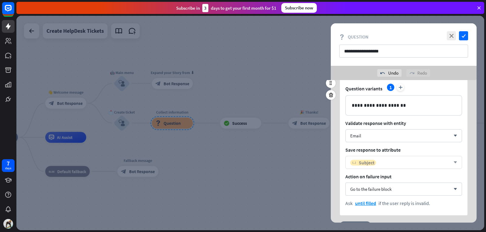
click at [372, 165] on span "Subject" at bounding box center [367, 163] width 16 height 6
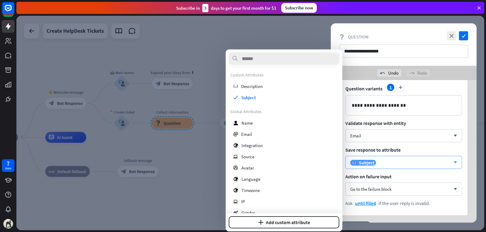
click at [372, 165] on span "Subject" at bounding box center [367, 163] width 16 height 6
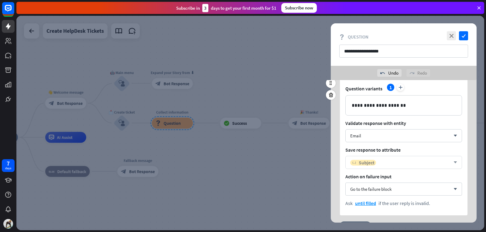
click at [372, 161] on span "Subject" at bounding box center [367, 163] width 16 height 6
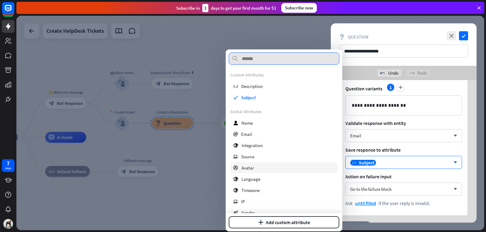
scroll to position [30, 0]
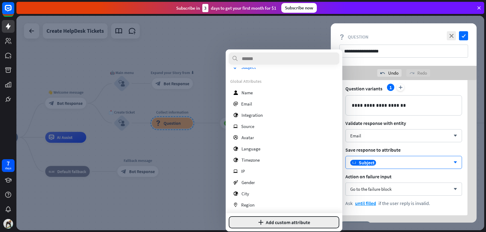
click at [282, 217] on button "plus Add custom attribute" at bounding box center [284, 223] width 111 height 12
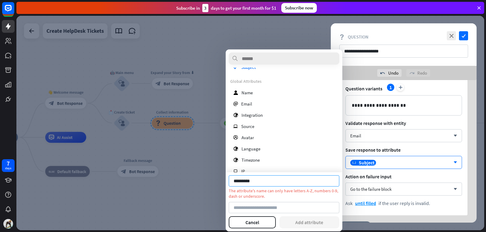
click at [235, 179] on input "********" at bounding box center [284, 181] width 111 height 11
click at [266, 181] on input "********" at bounding box center [284, 181] width 111 height 11
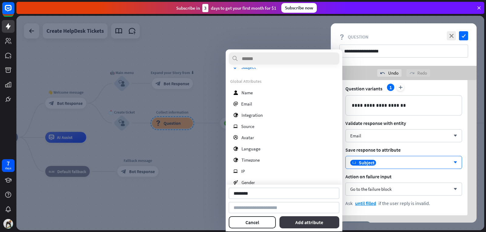
type input "********"
click at [303, 223] on button "Add attribute" at bounding box center [309, 223] width 60 height 12
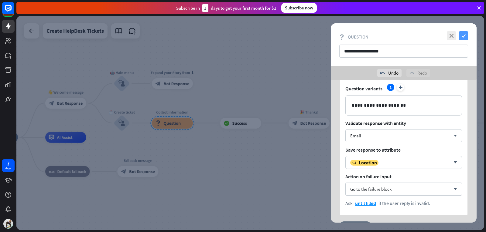
click at [463, 34] on icon "check" at bounding box center [463, 35] width 9 height 9
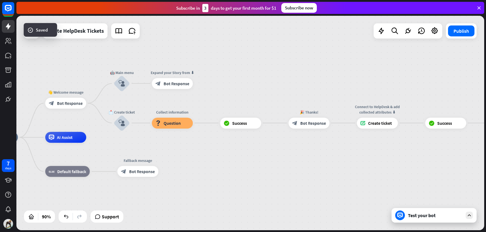
click at [447, 221] on div "Test your bot" at bounding box center [434, 215] width 85 height 15
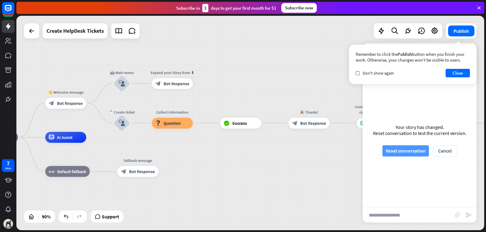
click at [411, 154] on button "Reset conversation" at bounding box center [405, 150] width 46 height 11
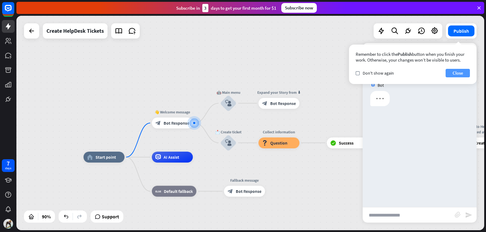
click at [461, 71] on button "Close" at bounding box center [458, 73] width 24 height 9
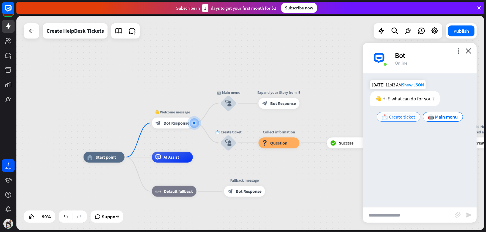
click at [412, 118] on span "📩 Create ticket" at bounding box center [398, 117] width 33 height 6
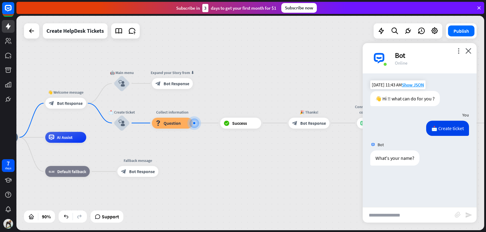
click at [406, 213] on input "text" at bounding box center [409, 215] width 92 height 15
type input "*****"
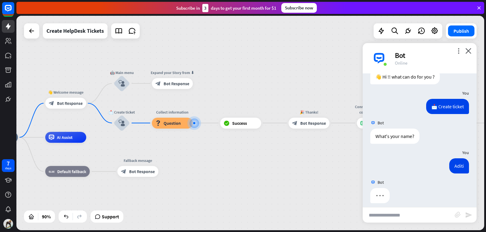
scroll to position [27, 0]
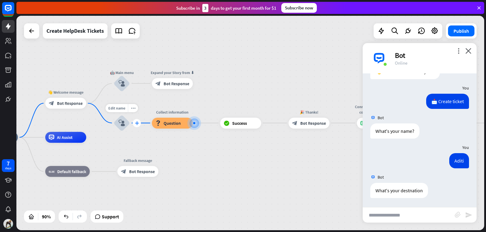
click at [136, 125] on div "plus" at bounding box center [137, 123] width 8 height 8
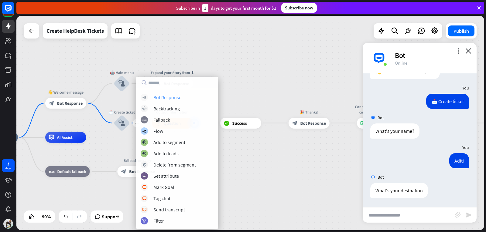
click at [166, 101] on div "block_bot_response Bot Response" at bounding box center [177, 97] width 73 height 7
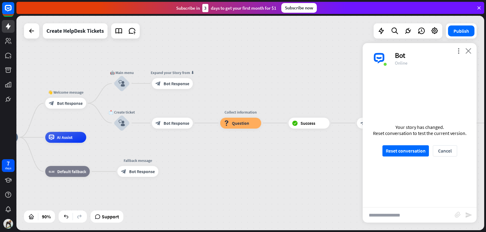
click at [467, 51] on icon "close" at bounding box center [468, 51] width 6 height 6
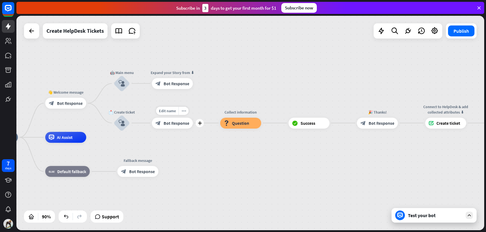
click at [190, 121] on div "block_bot_response Bot Response" at bounding box center [172, 123] width 41 height 11
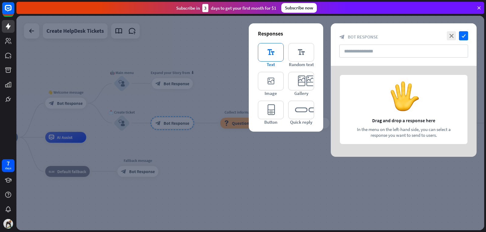
click at [272, 55] on icon "editor_text" at bounding box center [271, 52] width 26 height 19
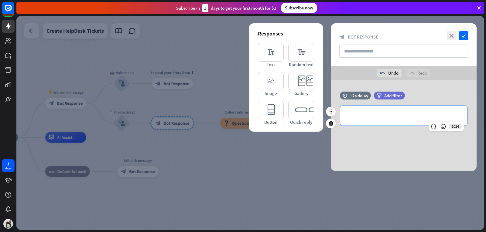
click at [388, 115] on p "**********" at bounding box center [403, 116] width 115 height 8
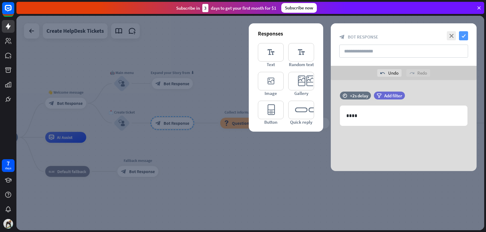
click at [463, 34] on icon "check" at bounding box center [463, 35] width 9 height 9
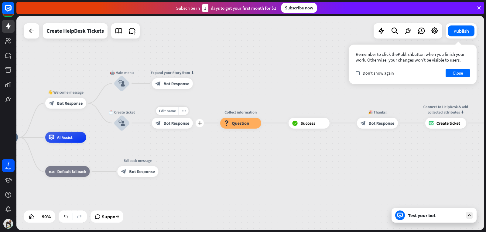
click at [177, 125] on span "Bot Response" at bounding box center [177, 123] width 26 height 5
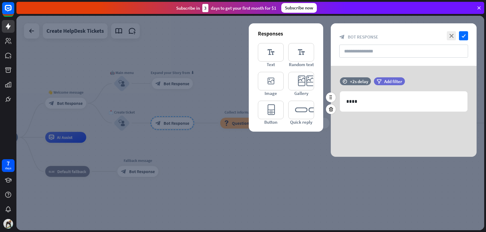
click at [381, 112] on div "time +2s delay filter Add filter 1020 ****" at bounding box center [404, 97] width 146 height 40
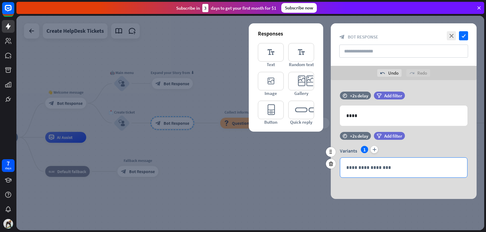
click at [384, 165] on p "**********" at bounding box center [403, 168] width 115 height 8
click at [366, 165] on p "**********" at bounding box center [403, 168] width 115 height 8
click at [393, 164] on p "**********" at bounding box center [403, 168] width 115 height 8
click at [382, 166] on p "**********" at bounding box center [403, 168] width 115 height 8
click at [368, 167] on p "**********" at bounding box center [403, 168] width 115 height 8
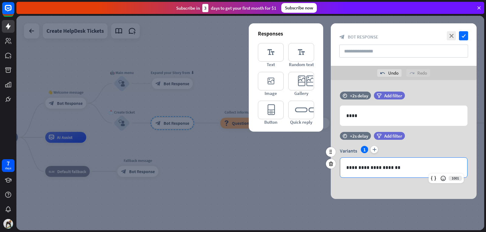
click at [402, 168] on p "**********" at bounding box center [403, 168] width 115 height 8
click at [433, 178] on icon at bounding box center [433, 179] width 6 height 6
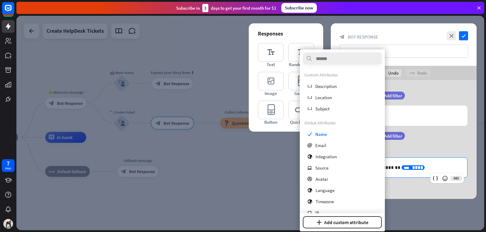
click at [413, 170] on p "**********" at bounding box center [403, 168] width 115 height 8
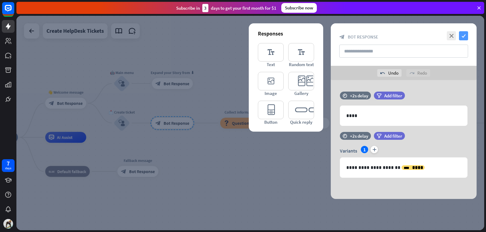
click at [461, 36] on icon "check" at bounding box center [463, 35] width 9 height 9
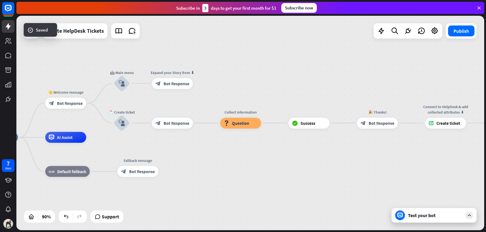
click at [418, 217] on div "Test your bot" at bounding box center [435, 216] width 55 height 6
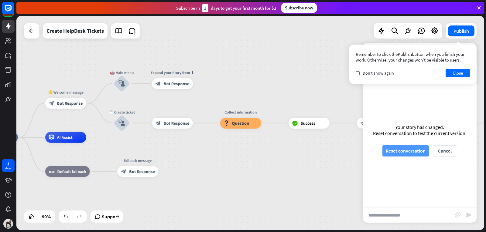
click at [415, 149] on button "Reset conversation" at bounding box center [405, 150] width 46 height 11
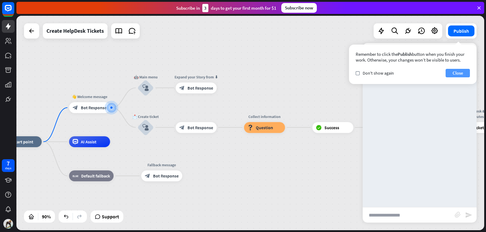
click at [459, 74] on button "Close" at bounding box center [458, 73] width 24 height 9
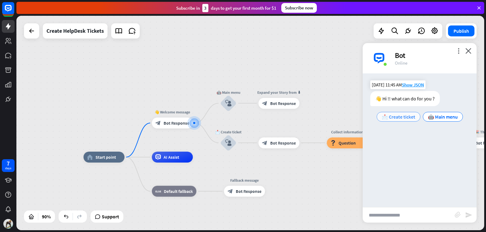
click at [401, 119] on span "📩 Create ticket" at bounding box center [398, 117] width 33 height 6
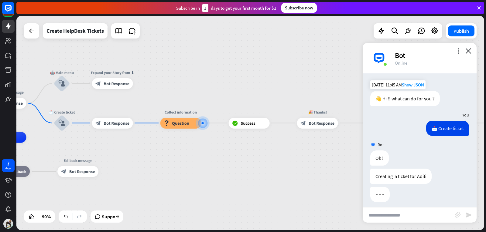
scroll to position [4, 0]
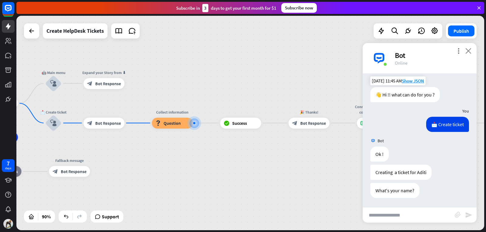
click at [470, 48] on icon "close" at bounding box center [468, 51] width 6 height 6
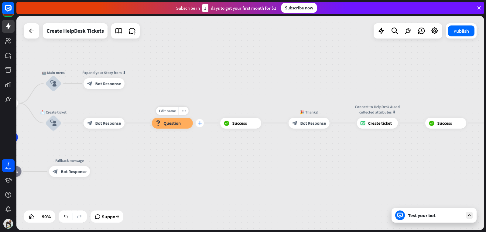
drag, startPoint x: 106, startPoint y: 127, endPoint x: 199, endPoint y: 121, distance: 93.4
click at [200, 138] on div "home_2 Start point 👋 Welcome message block_bot_response Bot Response 🤖 Main men…" at bounding box center [119, 234] width 421 height 193
click at [104, 121] on span "Bot Response" at bounding box center [108, 123] width 26 height 5
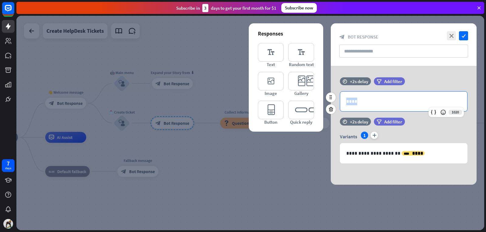
drag, startPoint x: 361, startPoint y: 100, endPoint x: 341, endPoint y: 105, distance: 21.0
click at [341, 105] on div "****" at bounding box center [403, 102] width 127 height 20
copy p "****"
click at [279, 154] on div at bounding box center [250, 123] width 468 height 215
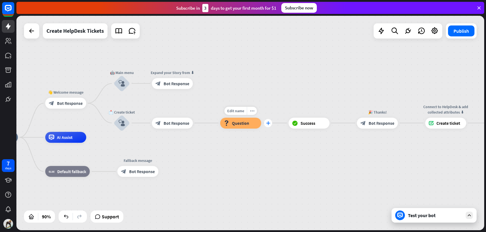
click at [269, 125] on icon "plus" at bounding box center [268, 123] width 4 height 4
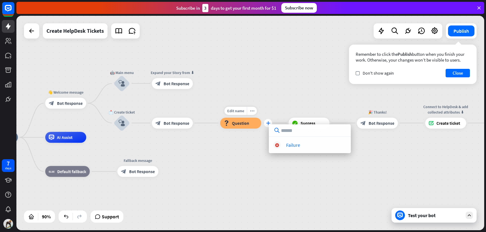
click at [269, 124] on icon "plus" at bounding box center [268, 123] width 4 height 4
click at [268, 123] on icon "plus" at bounding box center [268, 123] width 4 height 4
click at [284, 174] on div "home_2 Start point 👋 Welcome message block_bot_response Bot Response 🤖 Main men…" at bounding box center [187, 234] width 421 height 193
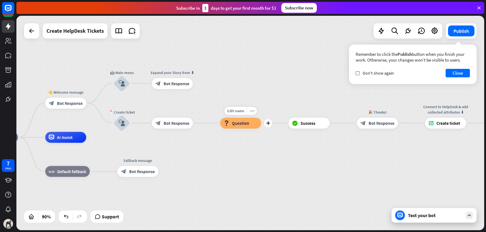
click at [261, 128] on div "Edit name more_horiz plus Collect information block_question Question" at bounding box center [240, 123] width 41 height 11
click at [270, 126] on div "plus" at bounding box center [268, 123] width 8 height 8
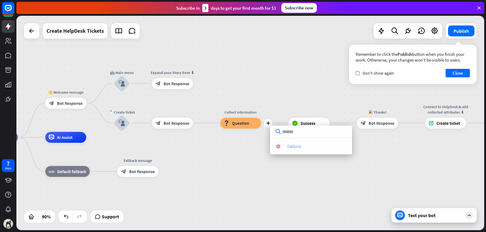
click at [293, 143] on div "Failure" at bounding box center [294, 146] width 14 height 6
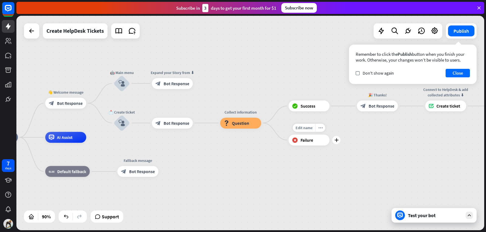
click at [316, 142] on div "block_failure Failure" at bounding box center [309, 140] width 41 height 11
click at [321, 129] on icon "more_horiz" at bounding box center [320, 128] width 4 height 4
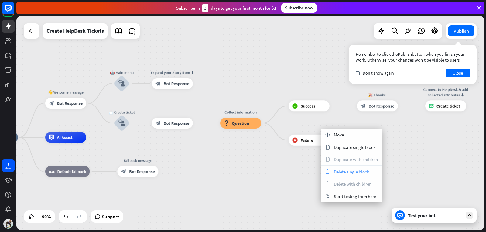
click at [345, 169] on span "Delete single block" at bounding box center [351, 172] width 35 height 6
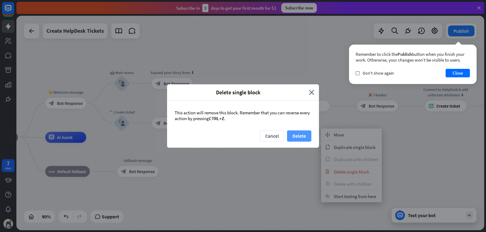
click at [306, 134] on button "Delete" at bounding box center [299, 136] width 24 height 11
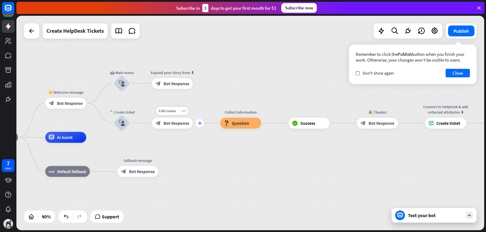
click at [200, 123] on icon "plus" at bounding box center [200, 123] width 4 height 4
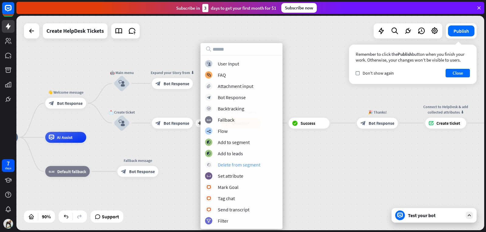
click at [238, 165] on div "Delete from segment" at bounding box center [239, 165] width 43 height 6
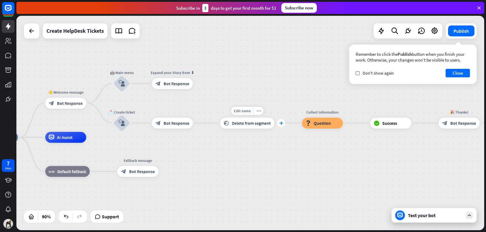
click at [282, 122] on icon "plus" at bounding box center [281, 123] width 4 height 4
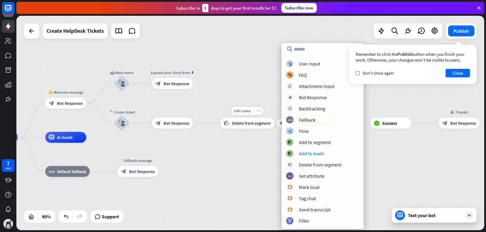
click at [259, 110] on icon "more_horiz" at bounding box center [258, 111] width 4 height 4
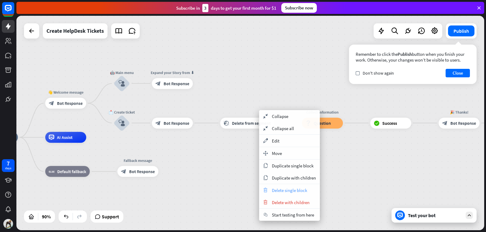
click at [288, 190] on span "Delete single block" at bounding box center [289, 191] width 35 height 6
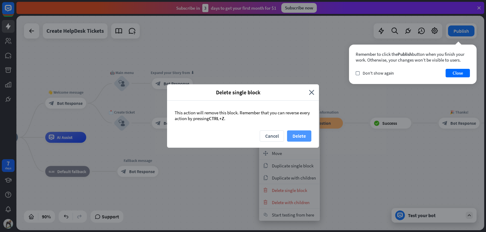
click at [304, 136] on button "Delete" at bounding box center [299, 136] width 24 height 11
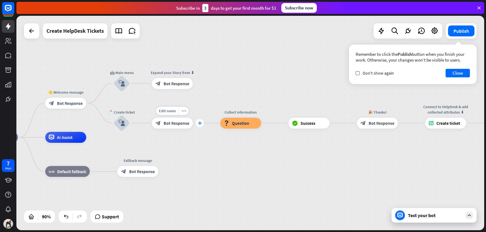
click at [200, 121] on icon "plus" at bounding box center [200, 123] width 4 height 4
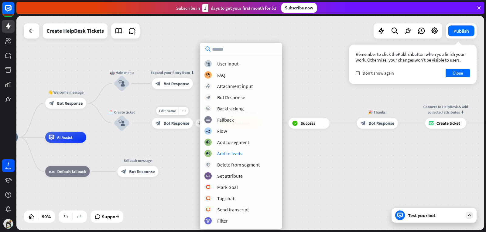
click at [185, 112] on icon "more_horiz" at bounding box center [183, 111] width 4 height 4
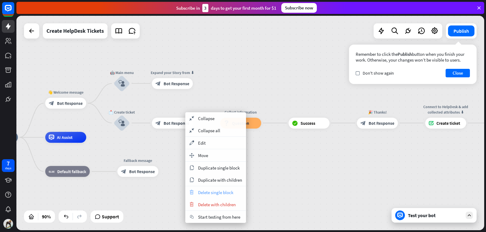
click at [210, 193] on span "Delete single block" at bounding box center [215, 193] width 35 height 6
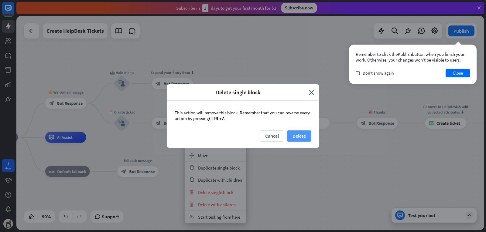
click at [295, 134] on button "Delete" at bounding box center [299, 136] width 24 height 11
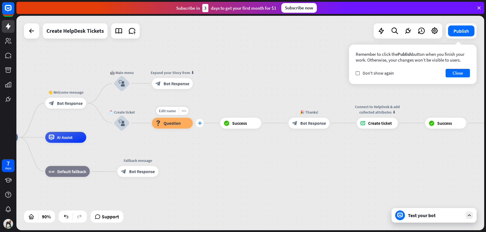
click at [198, 124] on icon "plus" at bounding box center [200, 123] width 4 height 4
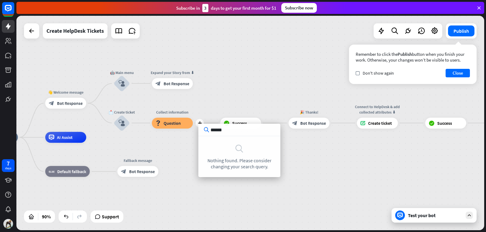
type input "******"
click at [291, 163] on div "home_2 Start point 👋 Welcome message block_bot_response Bot Response 🤖 Main men…" at bounding box center [187, 234] width 421 height 193
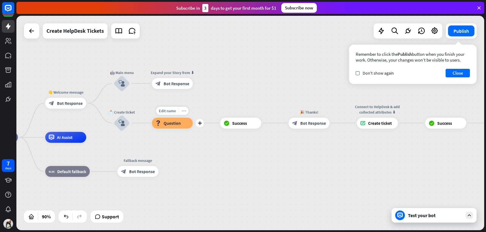
click at [183, 113] on icon "more_horiz" at bounding box center [183, 111] width 4 height 4
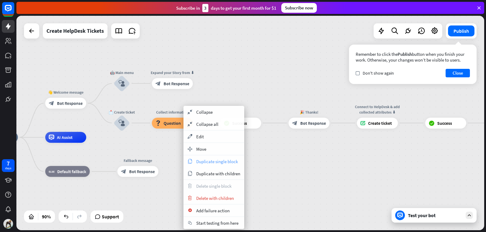
click at [232, 158] on div "copy Duplicate single block" at bounding box center [213, 162] width 61 height 12
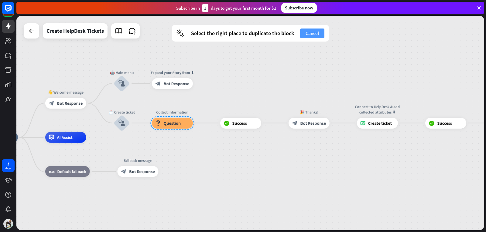
click at [303, 34] on button "Cancel" at bounding box center [312, 34] width 24 height 10
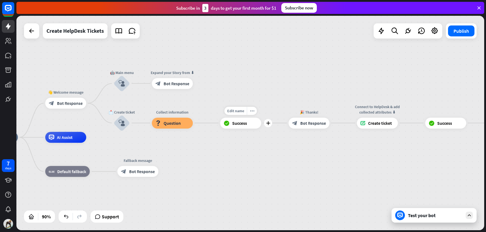
click at [250, 121] on div "block_success Success" at bounding box center [240, 123] width 41 height 11
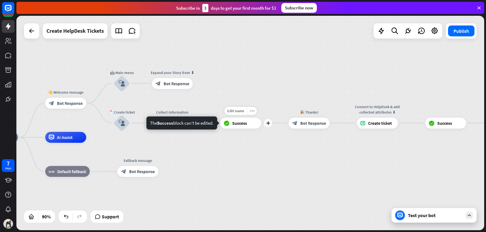
click at [248, 121] on div "block_success Success" at bounding box center [240, 123] width 41 height 11
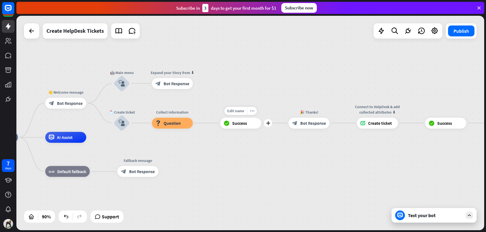
click at [247, 125] on div "block_success Success" at bounding box center [240, 123] width 41 height 11
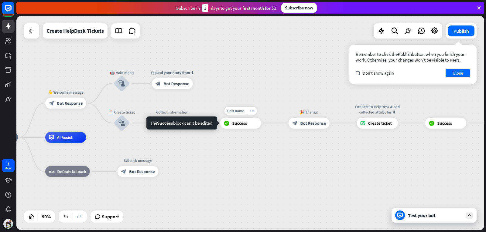
drag, startPoint x: 247, startPoint y: 125, endPoint x: 281, endPoint y: 124, distance: 33.7
click at [281, 138] on div "home_2 Start point 👋 Welcome message block_bot_response Bot Response 🤖 Main men…" at bounding box center [187, 234] width 421 height 193
click at [170, 102] on div "home_2 Start point 👋 Welcome message block_bot_response Bot Response 🤖 Main men…" at bounding box center [250, 123] width 468 height 215
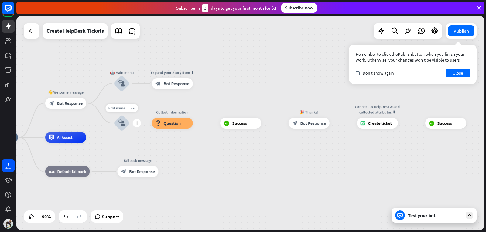
click at [124, 126] on icon "block_user_input" at bounding box center [121, 123] width 7 height 7
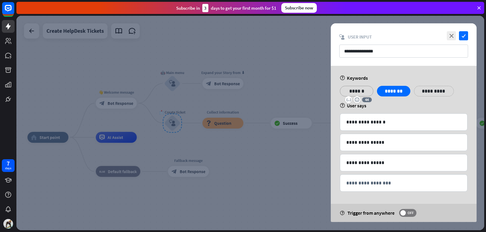
click at [356, 89] on p "******" at bounding box center [356, 91] width 24 height 8
click at [385, 91] on p "*******" at bounding box center [393, 91] width 24 height 8
click at [403, 90] on p "*******" at bounding box center [393, 91] width 24 height 8
click at [392, 98] on icon "emoji_smile" at bounding box center [394, 100] width 5 height 5
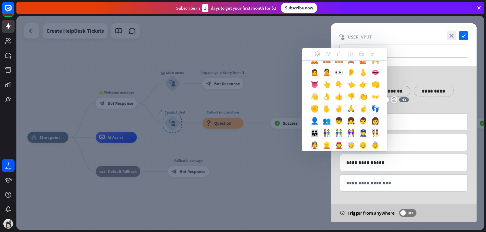
scroll to position [182, 0]
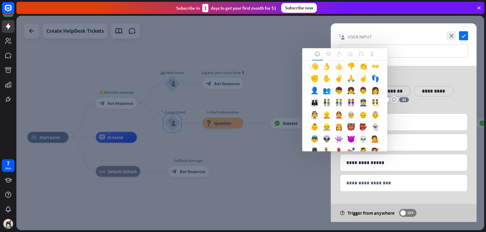
click at [333, 74] on div "👍" at bounding box center [339, 68] width 12 height 12
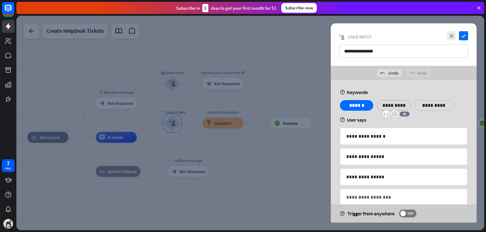
click at [402, 106] on p "*********" at bounding box center [393, 106] width 25 height 8
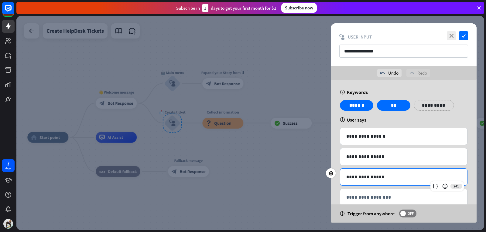
click at [364, 176] on p "**********" at bounding box center [403, 177] width 115 height 8
click at [467, 35] on icon "check" at bounding box center [463, 35] width 9 height 9
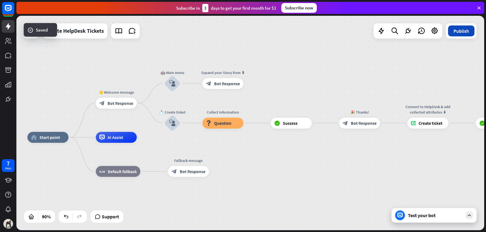
click at [465, 32] on button "Publish" at bounding box center [461, 31] width 26 height 11
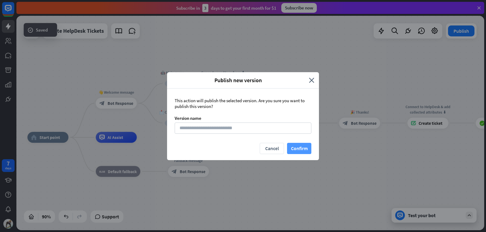
click at [307, 150] on button "Confirm" at bounding box center [299, 148] width 24 height 11
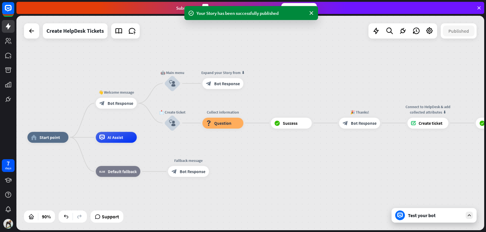
click at [422, 213] on div "Test your bot" at bounding box center [435, 216] width 55 height 6
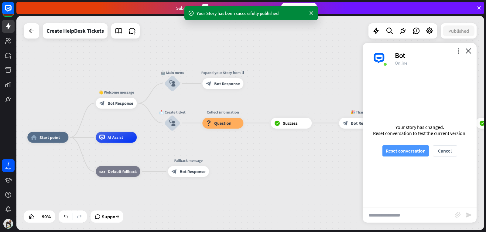
click at [422, 150] on button "Reset conversation" at bounding box center [405, 150] width 46 height 11
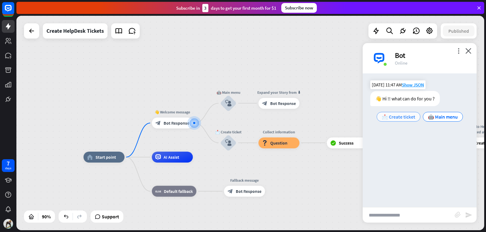
click at [403, 115] on span "📩 Create ticket" at bounding box center [398, 117] width 33 height 6
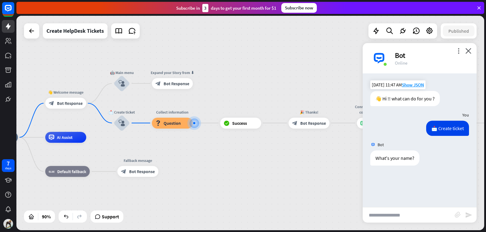
click at [402, 214] on input "text" at bounding box center [409, 215] width 92 height 15
type input "*****"
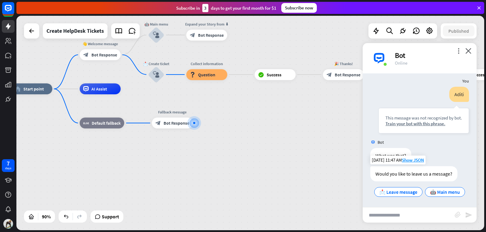
scroll to position [106, 0]
click at [468, 52] on icon "close" at bounding box center [468, 51] width 6 height 6
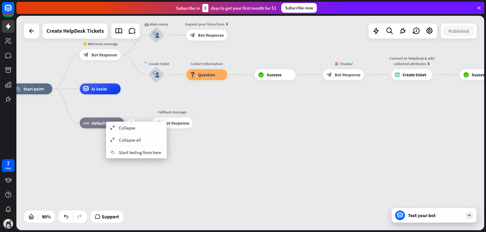
click at [111, 118] on div "block_fallback Default fallback" at bounding box center [102, 123] width 45 height 11
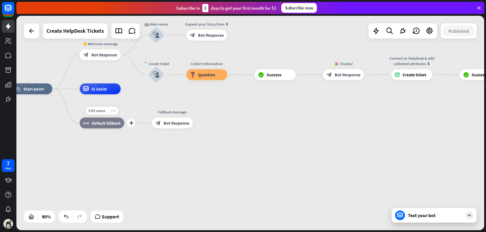
click at [113, 110] on icon "more_horiz" at bounding box center [113, 111] width 4 height 4
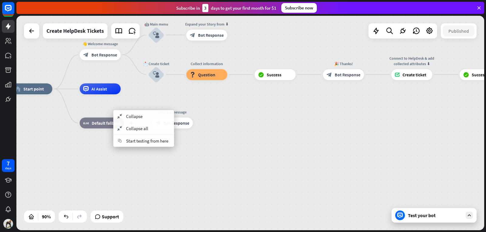
click at [109, 123] on span "Default fallback" at bounding box center [106, 123] width 29 height 5
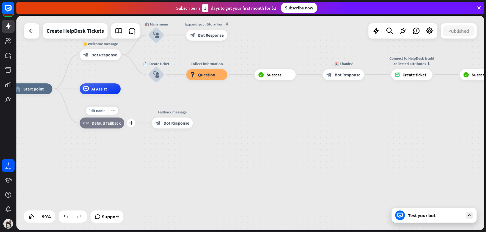
click at [116, 114] on div "more_horiz" at bounding box center [113, 111] width 10 height 8
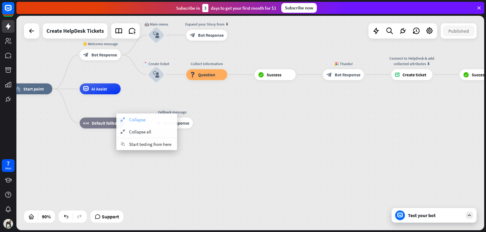
click at [131, 120] on span "Collapse" at bounding box center [137, 120] width 16 height 6
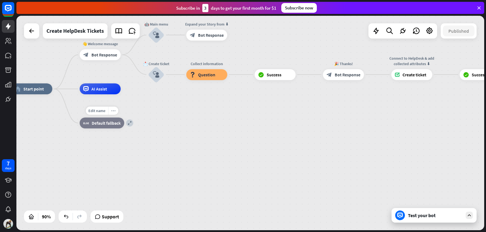
click at [112, 110] on icon "more_horiz" at bounding box center [113, 111] width 4 height 4
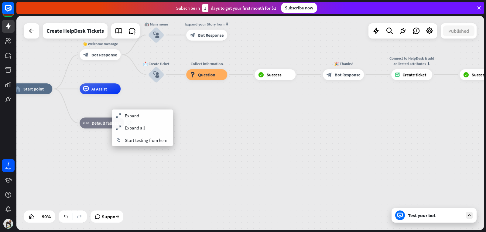
click at [132, 171] on div "home_2 Start point 👋 Welcome message block_bot_response Bot Response 🤖 Main men…" at bounding box center [221, 185] width 421 height 193
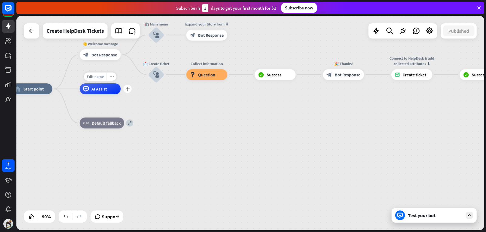
click at [111, 76] on icon "more_horiz" at bounding box center [111, 77] width 4 height 4
click at [141, 114] on div "home_2 Start point 👋 Welcome message block_bot_response Bot Response 🤖 Main men…" at bounding box center [221, 185] width 421 height 193
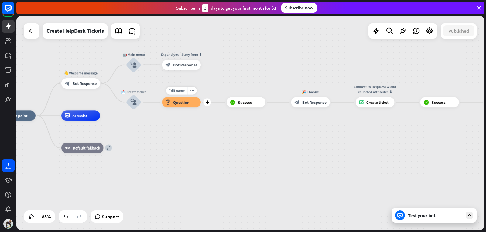
drag, startPoint x: 185, startPoint y: 88, endPoint x: 159, endPoint y: 121, distance: 41.3
click at [162, 108] on div "Edit name more_horiz plus Collect information block_question Question" at bounding box center [181, 102] width 39 height 10
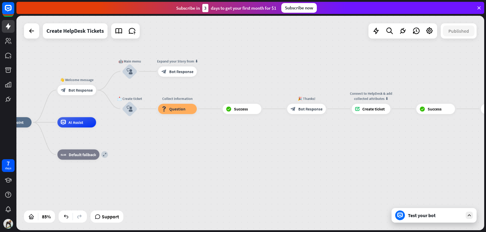
drag, startPoint x: 25, startPoint y: 125, endPoint x: 23, endPoint y: 84, distance: 41.4
click at [23, 84] on div "home_2 Start point 👋 Welcome message block_bot_response Bot Response 🤖 Main men…" at bounding box center [250, 123] width 468 height 215
click at [177, 97] on span "Edit name" at bounding box center [173, 97] width 16 height 5
click at [201, 88] on div "**********" at bounding box center [250, 123] width 468 height 215
click at [203, 108] on icon "plus" at bounding box center [203, 109] width 4 height 4
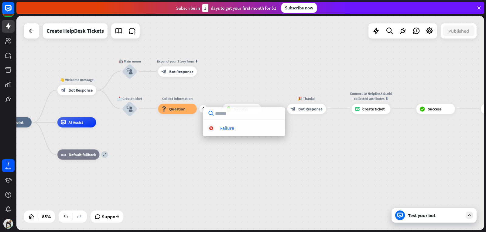
click at [185, 156] on div "home_2 Start point 👋 Welcome message block_bot_response Bot Response 🤖 Main men…" at bounding box center [192, 213] width 398 height 183
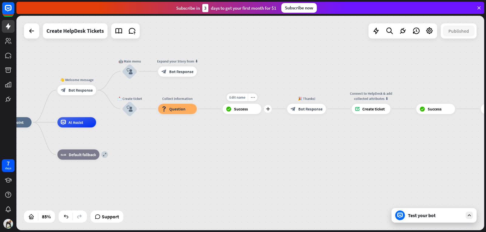
click at [241, 109] on span "Success" at bounding box center [241, 108] width 14 height 5
click at [255, 96] on div "more_horiz" at bounding box center [252, 98] width 9 height 8
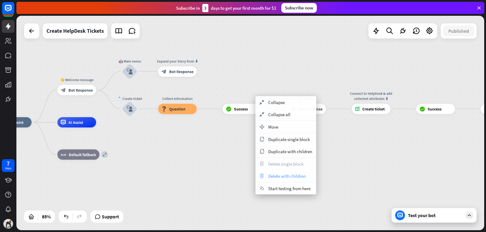
click at [275, 176] on span "Delete with children" at bounding box center [287, 176] width 38 height 6
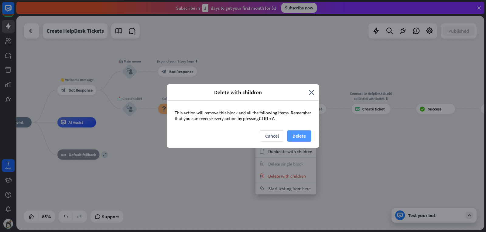
click at [299, 135] on button "Delete" at bounding box center [299, 136] width 24 height 11
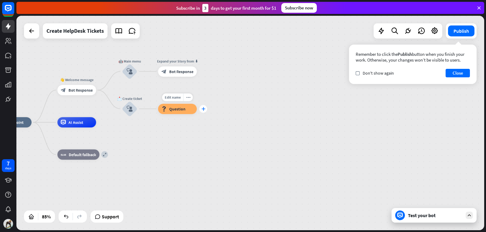
click at [205, 108] on icon "plus" at bounding box center [203, 109] width 4 height 4
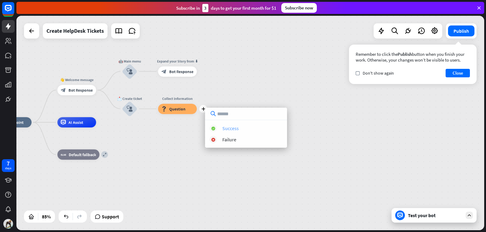
click at [228, 129] on div "Success" at bounding box center [230, 128] width 16 height 6
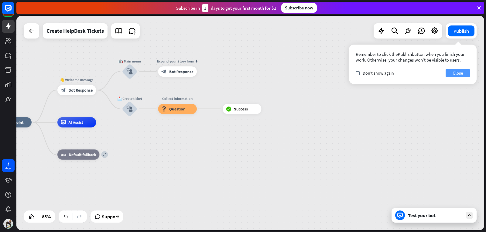
click at [458, 73] on button "Close" at bounding box center [458, 73] width 24 height 9
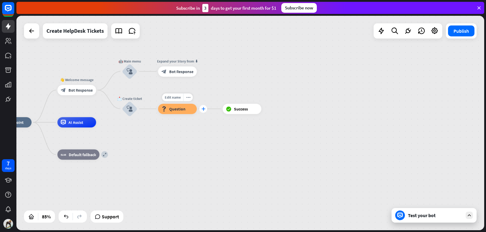
click at [205, 107] on div "plus" at bounding box center [203, 109] width 8 height 8
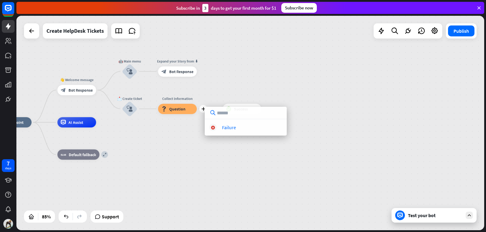
click at [211, 96] on div "home_2 Start point 👋 Welcome message block_bot_response Bot Response 🤖 Main men…" at bounding box center [250, 123] width 468 height 215
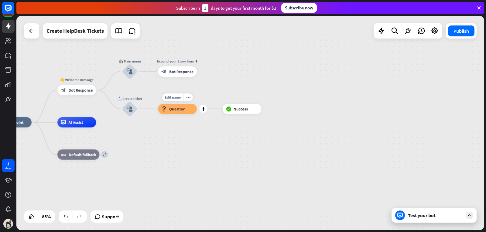
click at [188, 105] on div "block_question Question" at bounding box center [177, 109] width 39 height 10
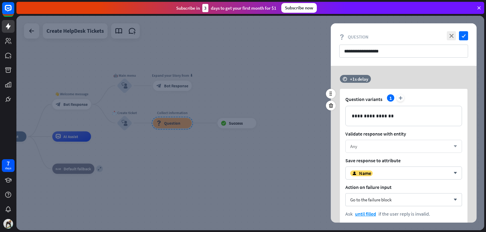
click at [388, 142] on div "Any arrow_down" at bounding box center [403, 146] width 117 height 13
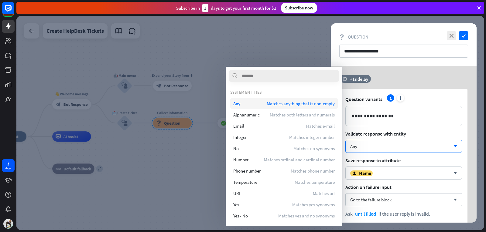
click at [282, 103] on span "Matches anything that is non-empty" at bounding box center [301, 104] width 68 height 6
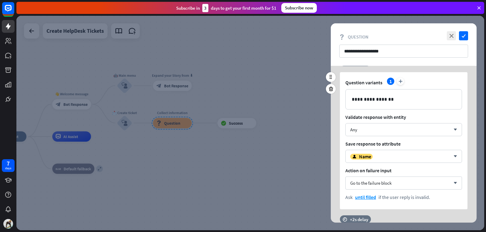
scroll to position [30, 0]
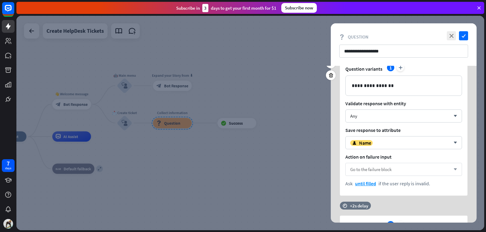
click at [426, 166] on div "Go to the failure block arrow_down" at bounding box center [403, 169] width 117 height 13
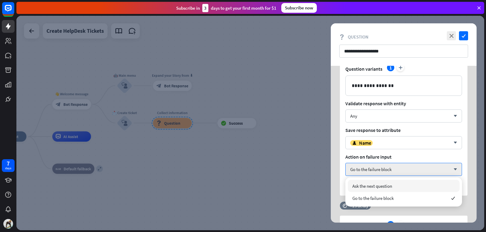
click at [414, 185] on div "Ask the next question" at bounding box center [404, 186] width 112 height 12
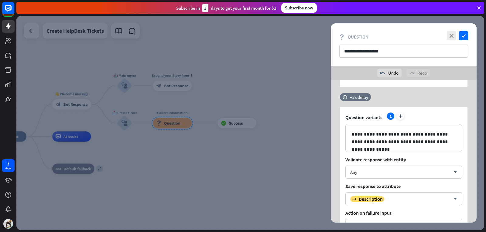
scroll to position [334, 0]
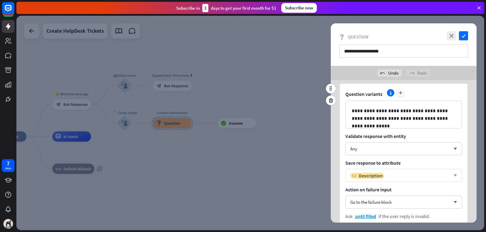
click at [455, 176] on icon "arrow_down" at bounding box center [453, 176] width 7 height 4
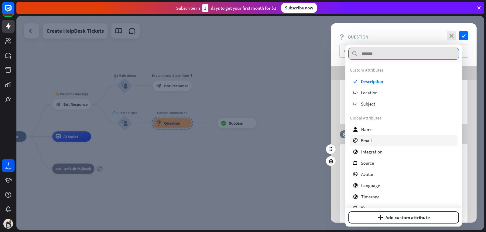
scroll to position [30, 0]
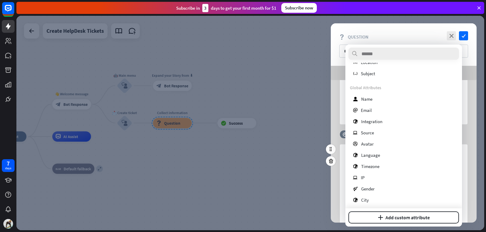
click at [467, 142] on div "**********" at bounding box center [404, 210] width 146 height 159
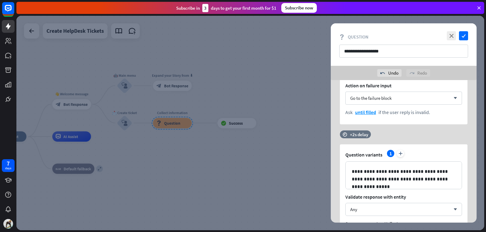
drag, startPoint x: 441, startPoint y: 159, endPoint x: 329, endPoint y: 161, distance: 111.5
click at [329, 161] on div at bounding box center [331, 161] width 10 height 10
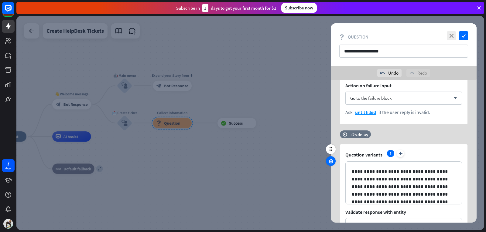
click at [330, 161] on icon at bounding box center [331, 161] width 6 height 5
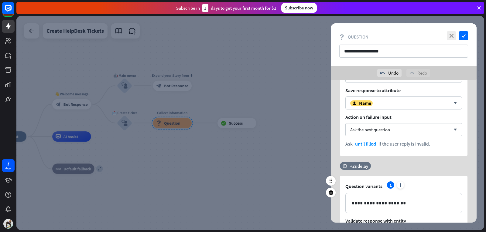
scroll to position [0, 0]
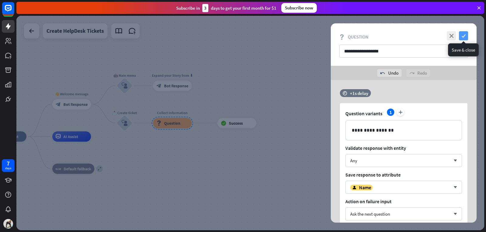
click at [467, 34] on icon "check" at bounding box center [463, 35] width 9 height 9
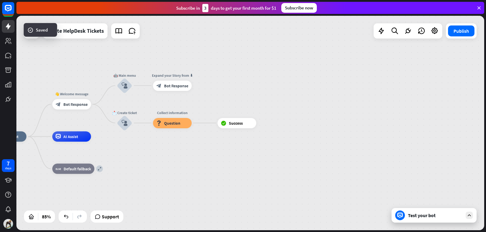
click at [318, 112] on div "home_2 Start point 👋 Welcome message block_bot_response Bot Response 🤖 Main men…" at bounding box center [250, 123] width 468 height 215
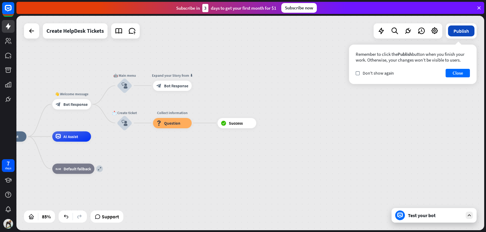
click at [454, 26] on button "Publish" at bounding box center [461, 31] width 26 height 11
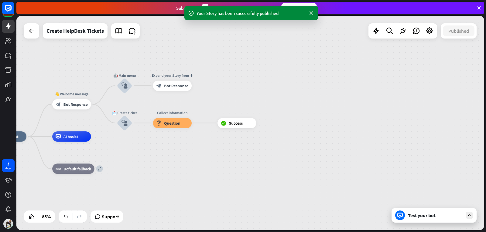
click at [420, 218] on div "Test your bot" at bounding box center [435, 216] width 55 height 6
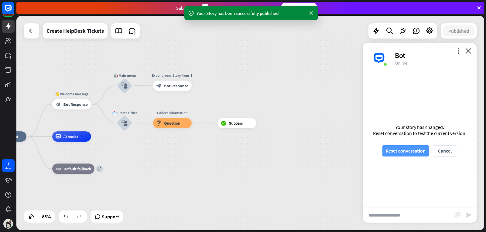
click at [406, 146] on button "Reset conversation" at bounding box center [405, 150] width 46 height 11
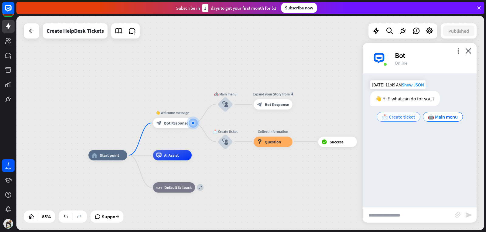
click at [404, 121] on div "📩 Create ticket" at bounding box center [399, 117] width 44 height 10
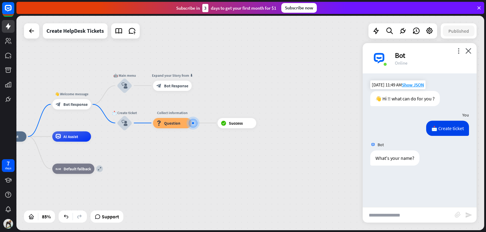
click at [412, 214] on input "text" at bounding box center [409, 215] width 92 height 15
type input "*****"
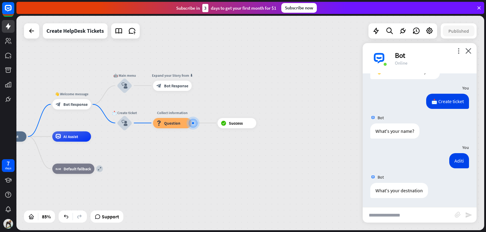
click at [472, 53] on div "more_vert close Bot Online" at bounding box center [420, 58] width 114 height 30
click at [471, 51] on div "more_vert close Bot Online" at bounding box center [420, 58] width 114 height 30
click at [471, 51] on icon "close" at bounding box center [468, 51] width 6 height 6
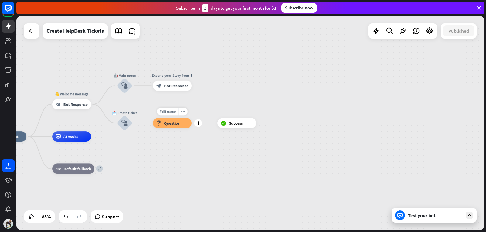
click at [183, 124] on div "block_question Question" at bounding box center [172, 123] width 39 height 10
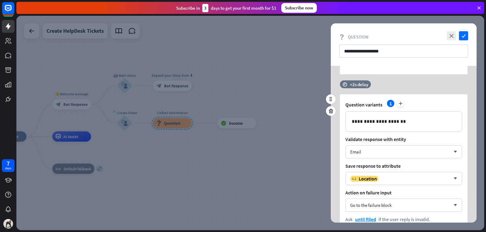
scroll to position [197, 0]
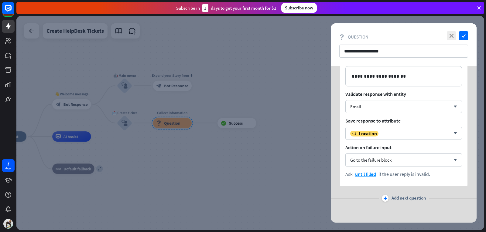
click at [330, 69] on div at bounding box center [331, 66] width 10 height 10
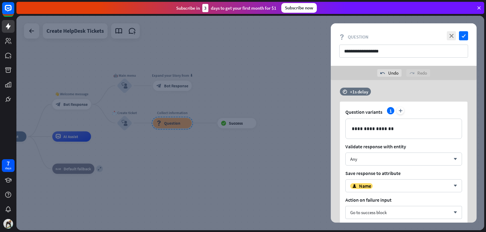
scroll to position [0, 0]
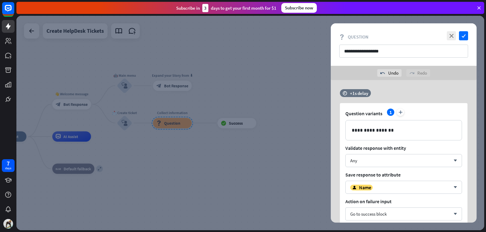
click at [323, 86] on div "**********" at bounding box center [403, 151] width 161 height 143
click at [463, 36] on icon "check" at bounding box center [463, 35] width 9 height 9
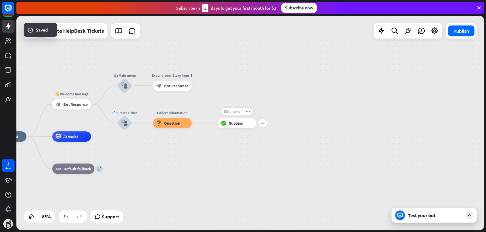
click at [238, 124] on span "Success" at bounding box center [236, 123] width 14 height 5
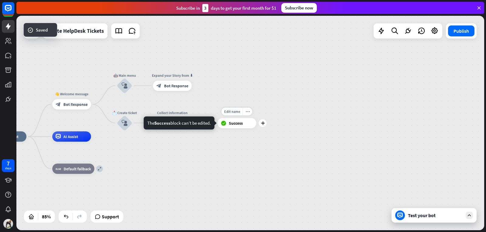
click at [230, 126] on div "block_success Success" at bounding box center [236, 123] width 39 height 10
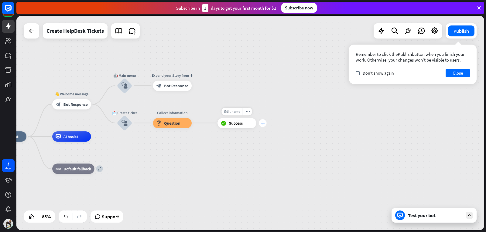
click at [264, 124] on icon "plus" at bounding box center [263, 123] width 4 height 4
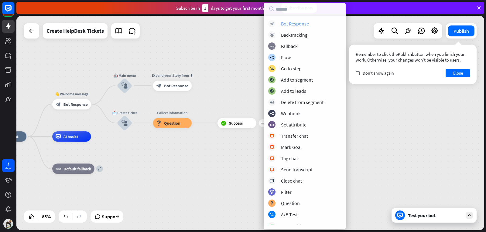
click at [305, 21] on div "Bot Response" at bounding box center [295, 24] width 28 height 6
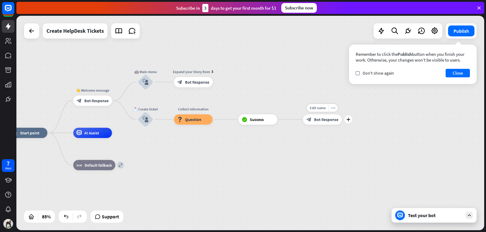
drag, startPoint x: 314, startPoint y: 116, endPoint x: 335, endPoint y: 112, distance: 21.3
click at [335, 115] on div "Edit name more_horiz plus block_bot_response Bot Response" at bounding box center [322, 120] width 39 height 10
click at [303, 125] on div "Edit name more_horiz plus block_bot_response Bot Response" at bounding box center [322, 120] width 39 height 10
click at [260, 120] on span "Success" at bounding box center [257, 119] width 14 height 5
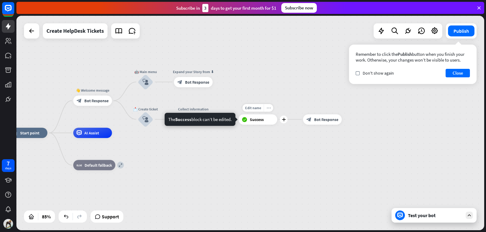
click at [269, 104] on div "more_horiz" at bounding box center [268, 108] width 9 height 8
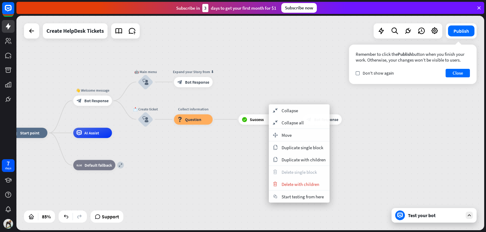
click at [246, 164] on div "home_2 Start point 👋 Welcome message block_bot_response Bot Response 🤖 Main men…" at bounding box center [208, 224] width 398 height 183
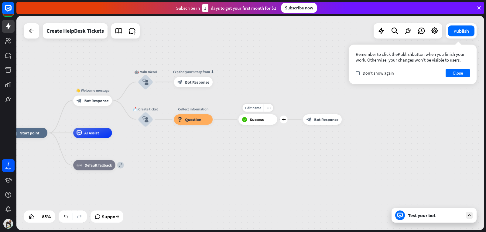
click at [255, 123] on div "block_success Success" at bounding box center [257, 120] width 39 height 10
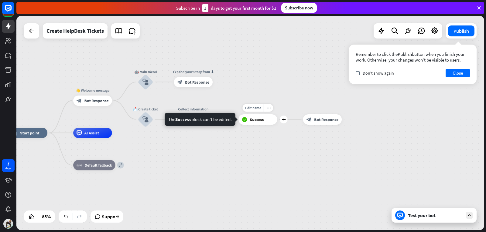
click at [270, 111] on div "more_horiz" at bounding box center [268, 108] width 9 height 8
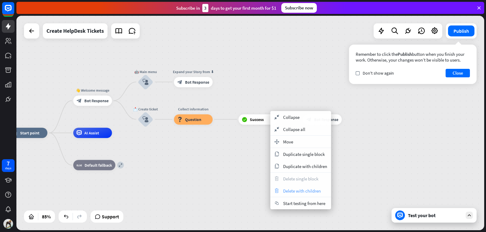
click at [313, 193] on span "Delete with children" at bounding box center [302, 191] width 38 height 6
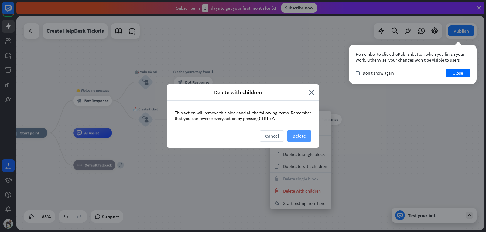
click at [296, 138] on button "Delete" at bounding box center [299, 136] width 24 height 11
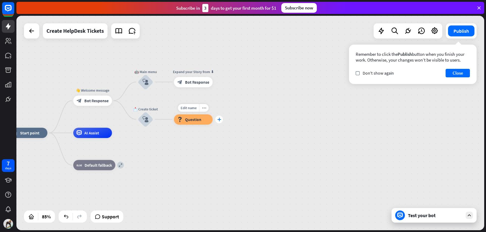
click at [220, 118] on icon "plus" at bounding box center [219, 120] width 4 height 4
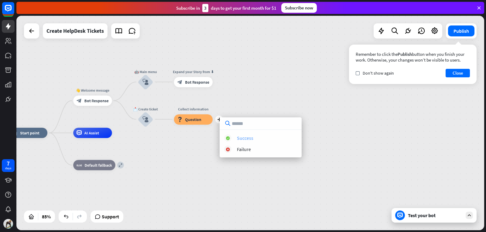
click at [244, 138] on div "Success" at bounding box center [245, 138] width 16 height 6
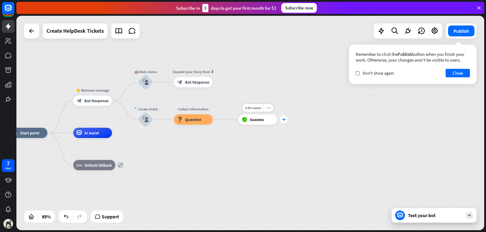
click at [285, 121] on icon "plus" at bounding box center [284, 120] width 4 height 4
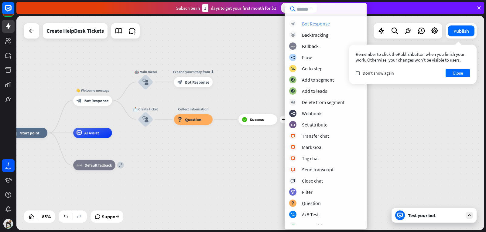
click at [323, 22] on div "Bot Response" at bounding box center [316, 24] width 28 height 6
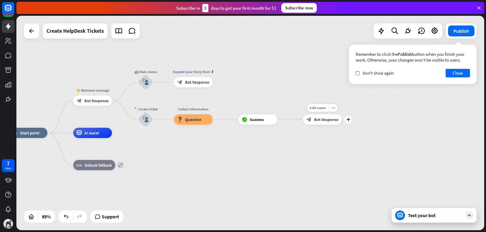
click at [324, 125] on div "Edit name more_horiz plus block_bot_response Bot Response" at bounding box center [322, 120] width 39 height 10
click at [324, 117] on span "Bot Response" at bounding box center [326, 119] width 24 height 5
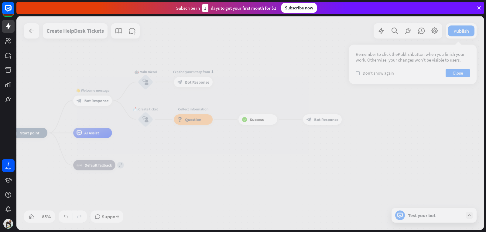
click at [324, 117] on div at bounding box center [250, 123] width 468 height 215
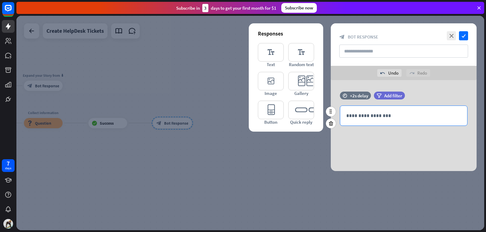
click at [388, 112] on p "**********" at bounding box center [403, 116] width 115 height 8
click at [436, 124] on icon at bounding box center [433, 127] width 6 height 6
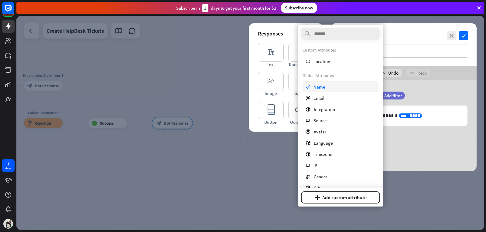
click at [335, 85] on div "check Name" at bounding box center [341, 86] width 76 height 11
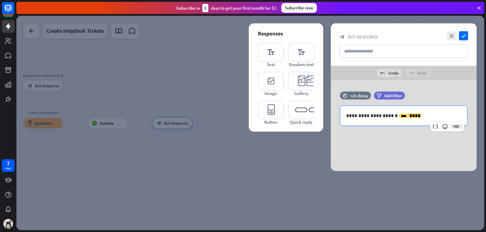
click at [405, 149] on div "**********" at bounding box center [404, 125] width 146 height 91
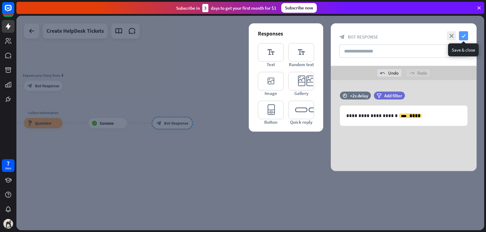
click at [461, 35] on icon "check" at bounding box center [463, 35] width 9 height 9
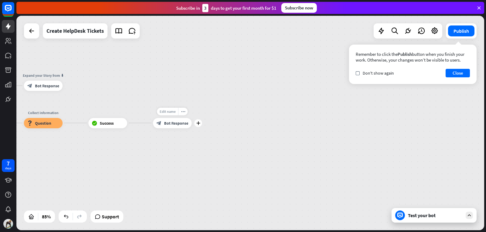
click at [177, 110] on div "Edit name" at bounding box center [167, 112] width 21 height 8
type input "********"
click at [455, 219] on div "Test your bot" at bounding box center [434, 215] width 85 height 15
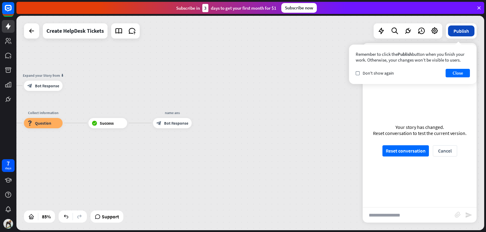
click at [458, 29] on button "Publish" at bounding box center [461, 31] width 26 height 11
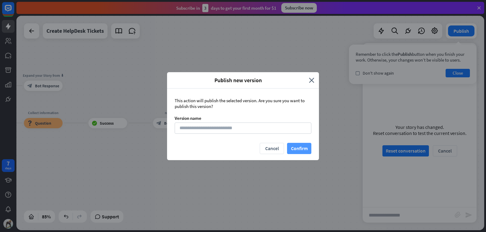
click at [298, 147] on button "Confirm" at bounding box center [299, 148] width 24 height 11
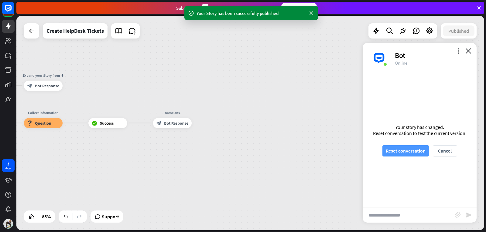
click at [386, 152] on button "Reset conversation" at bounding box center [405, 150] width 46 height 11
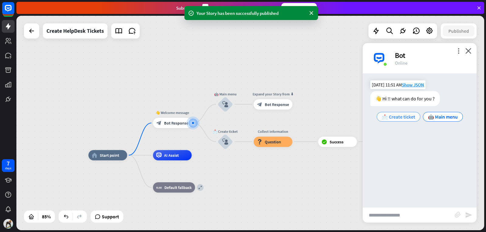
click at [408, 115] on span "📩 Create ticket" at bounding box center [398, 117] width 33 height 6
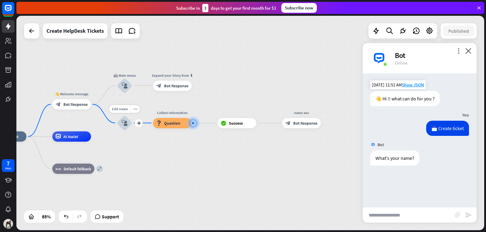
click at [141, 123] on div "plus" at bounding box center [139, 123] width 8 height 8
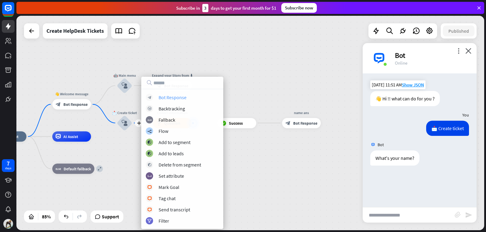
click at [161, 101] on div "block_bot_response Bot Response" at bounding box center [182, 97] width 73 height 7
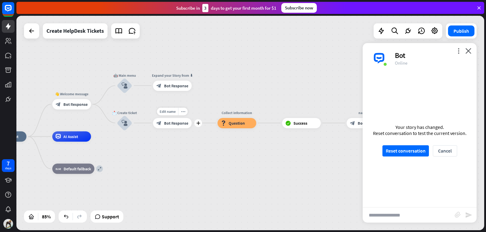
click at [178, 121] on span "Bot Response" at bounding box center [176, 123] width 24 height 5
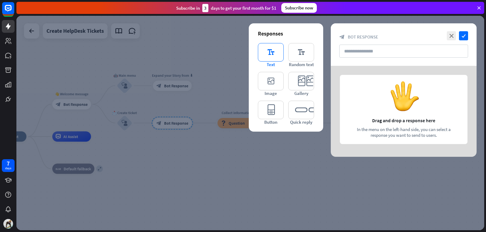
click at [275, 59] on icon "editor_text" at bounding box center [271, 52] width 26 height 19
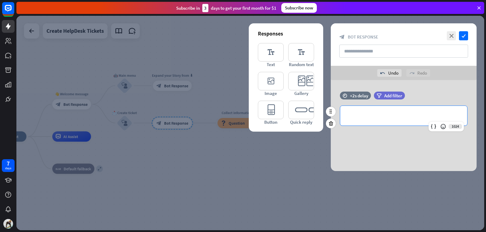
click at [356, 120] on div "**********" at bounding box center [403, 116] width 127 height 20
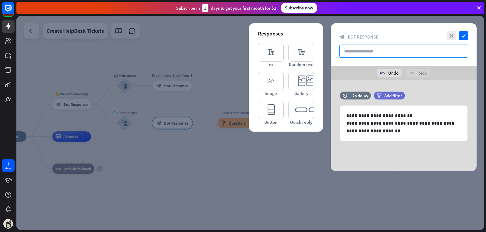
click at [353, 54] on input "text" at bounding box center [403, 51] width 129 height 13
type input "**"
click at [466, 35] on icon "check" at bounding box center [463, 35] width 9 height 9
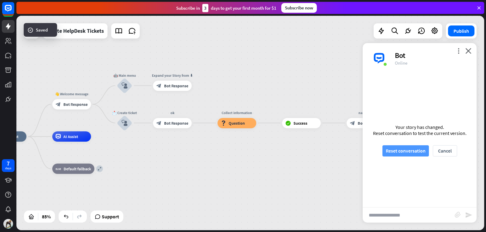
click at [397, 150] on button "Reset conversation" at bounding box center [405, 150] width 46 height 11
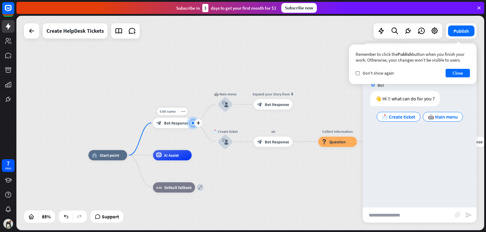
click at [164, 124] on span "Bot Response" at bounding box center [176, 123] width 24 height 5
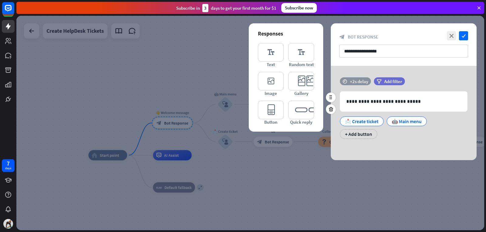
click at [360, 81] on div "+2s delay" at bounding box center [359, 82] width 18 height 6
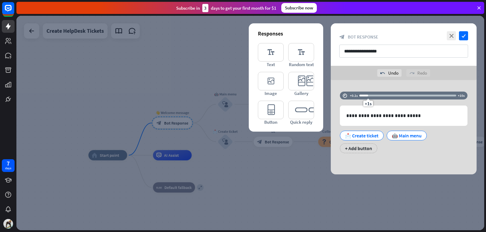
drag, startPoint x: 379, startPoint y: 89, endPoint x: 368, endPoint y: 89, distance: 11.2
click at [368, 89] on div "**********" at bounding box center [404, 127] width 146 height 94
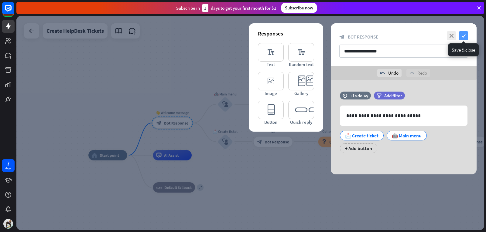
click at [467, 32] on icon "check" at bounding box center [463, 35] width 9 height 9
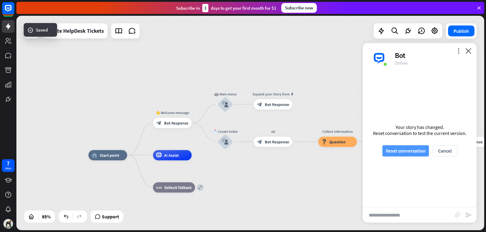
click at [400, 151] on button "Reset conversation" at bounding box center [405, 150] width 46 height 11
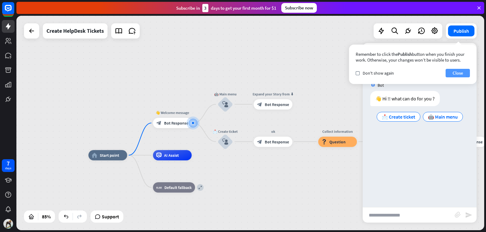
click at [456, 74] on button "Close" at bounding box center [458, 73] width 24 height 9
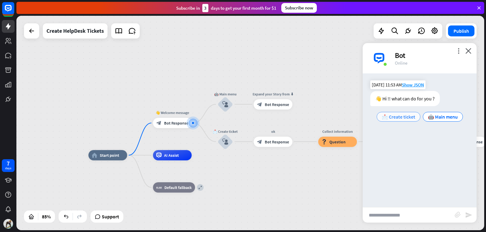
click at [403, 115] on span "📩 Create ticket" at bounding box center [398, 117] width 33 height 6
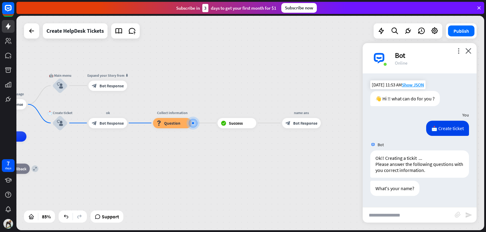
click at [389, 214] on input "text" at bounding box center [409, 215] width 92 height 15
type input "****"
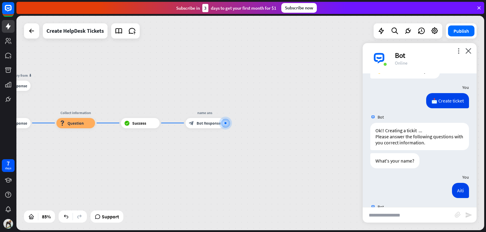
scroll to position [57, 0]
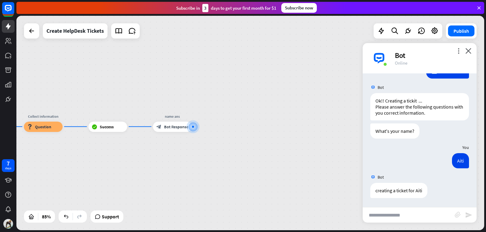
click at [289, 93] on div "home_2 Start point 👋 Welcome message block_bot_response Bot Response 🤖 Main men…" at bounding box center [250, 123] width 468 height 215
click at [468, 52] on icon "close" at bounding box center [468, 51] width 6 height 6
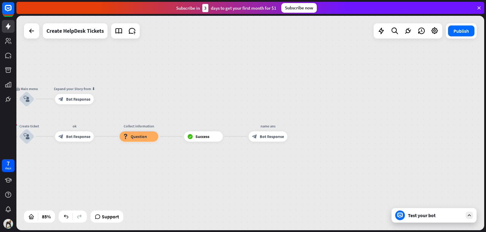
drag, startPoint x: 133, startPoint y: 164, endPoint x: 231, endPoint y: 173, distance: 98.8
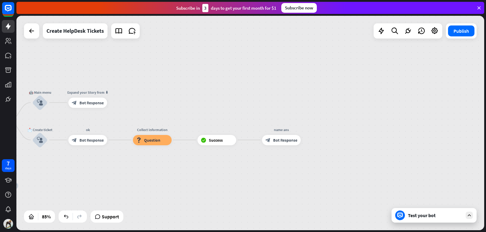
drag, startPoint x: 165, startPoint y: 163, endPoint x: 182, endPoint y: 166, distance: 17.3
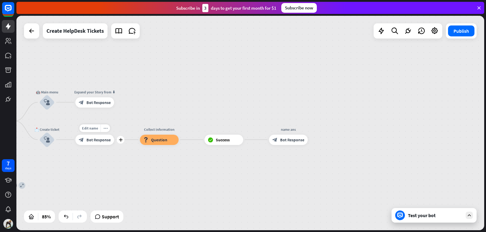
click at [102, 142] on span "Bot Response" at bounding box center [99, 139] width 24 height 5
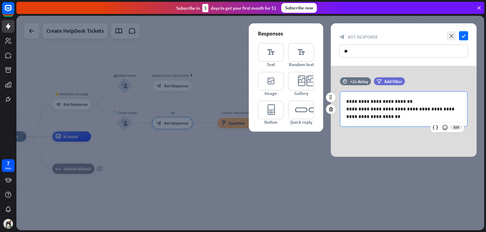
click at [386, 101] on p "**********" at bounding box center [403, 102] width 115 height 8
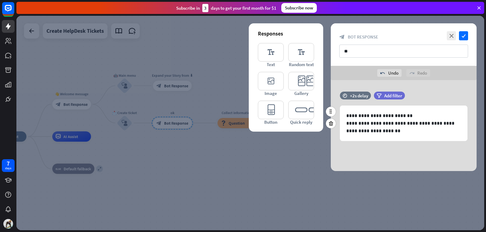
drag, startPoint x: 400, startPoint y: 150, endPoint x: 400, endPoint y: 147, distance: 3.4
click at [400, 148] on div "**********" at bounding box center [404, 125] width 146 height 91
click at [405, 114] on p "**********" at bounding box center [403, 116] width 115 height 8
click at [446, 142] on icon at bounding box center [445, 142] width 6 height 6
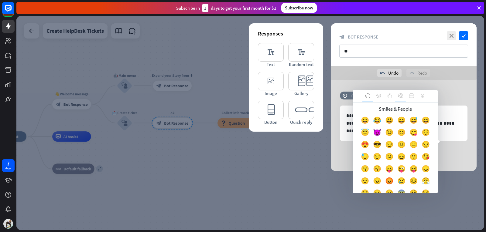
click at [404, 94] on div at bounding box center [400, 96] width 11 height 12
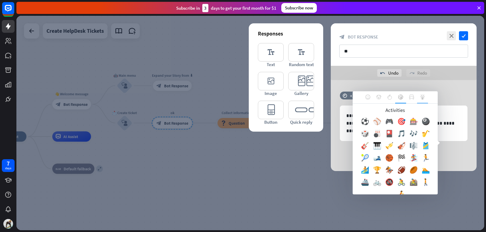
click at [422, 97] on icon at bounding box center [422, 97] width 5 height 5
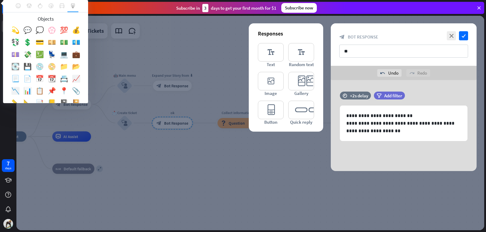
scroll to position [30, 0]
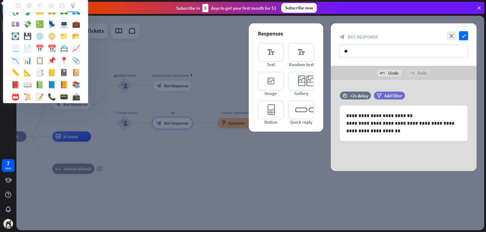
click at [21, 48] on div "📃" at bounding box center [15, 50] width 12 height 12
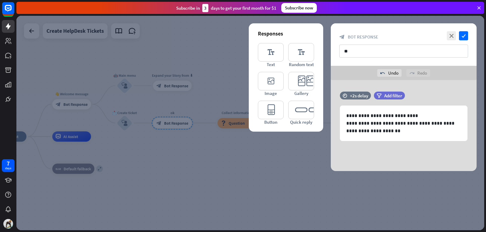
click at [419, 152] on div "**********" at bounding box center [404, 125] width 146 height 91
click at [461, 31] on icon "check" at bounding box center [463, 35] width 9 height 9
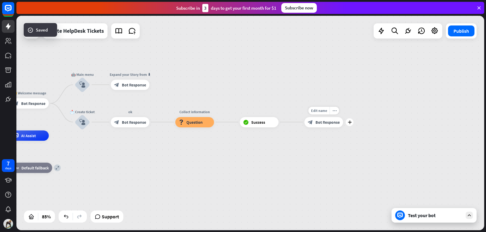
drag, startPoint x: 375, startPoint y: 139, endPoint x: 285, endPoint y: 139, distance: 89.9
click at [304, 128] on div "Edit name more_horiz plus block_bot_response Bot Response" at bounding box center [323, 122] width 39 height 10
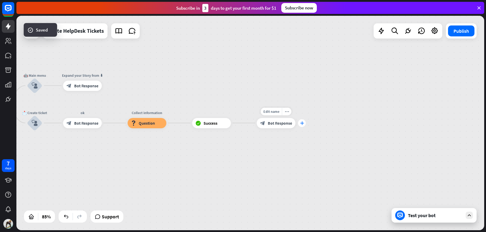
click at [299, 124] on div "plus" at bounding box center [302, 123] width 8 height 8
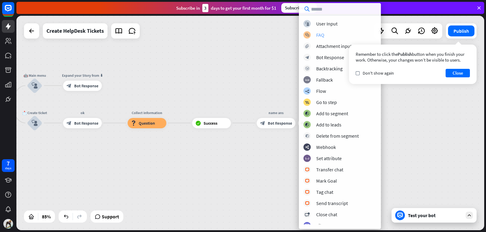
click at [321, 33] on div "FAQ" at bounding box center [320, 35] width 8 height 6
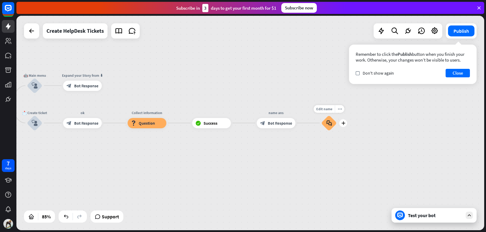
click at [327, 124] on icon "block_faq" at bounding box center [328, 123] width 5 height 6
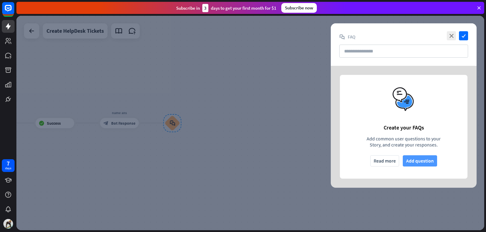
click at [412, 162] on button "Add question" at bounding box center [420, 161] width 34 height 11
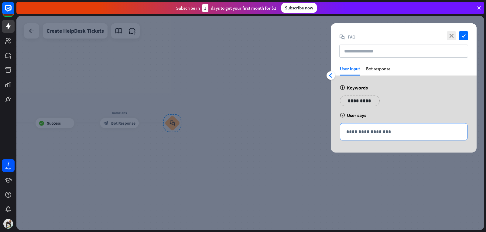
click at [373, 133] on p "**********" at bounding box center [403, 132] width 115 height 8
click at [279, 95] on div at bounding box center [250, 123] width 468 height 215
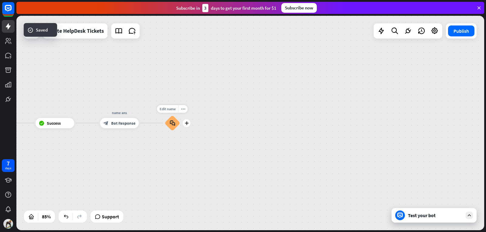
click at [171, 127] on div "block_faq" at bounding box center [172, 122] width 15 height 15
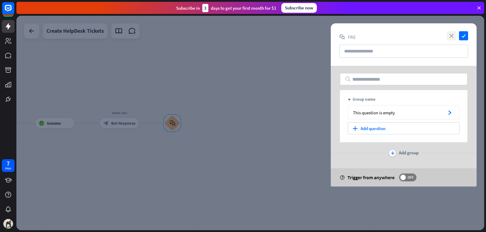
click at [451, 37] on icon "close" at bounding box center [451, 35] width 9 height 9
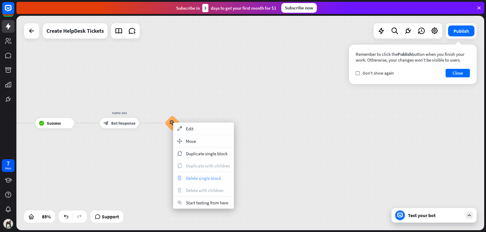
click at [184, 175] on div "trash Delete single block" at bounding box center [203, 178] width 61 height 12
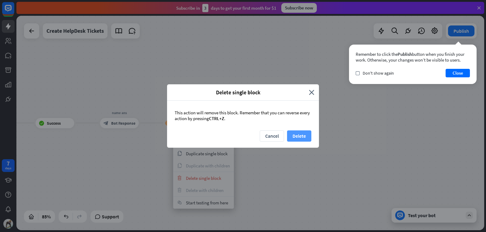
click at [306, 135] on button "Delete" at bounding box center [299, 136] width 24 height 11
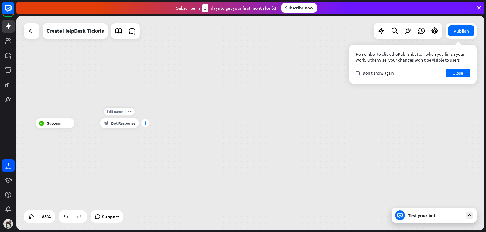
click at [145, 123] on icon "plus" at bounding box center [145, 123] width 4 height 4
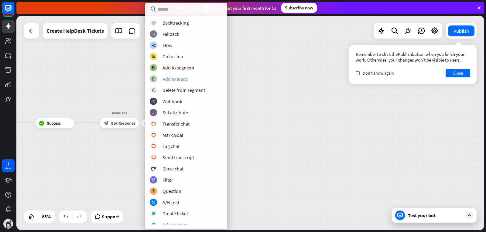
scroll to position [61, 0]
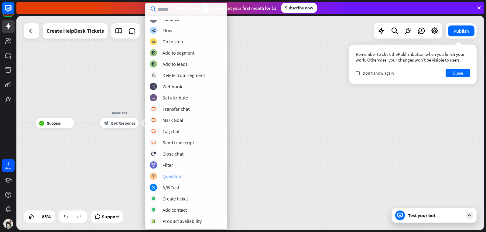
click at [176, 174] on div "Question" at bounding box center [172, 176] width 19 height 6
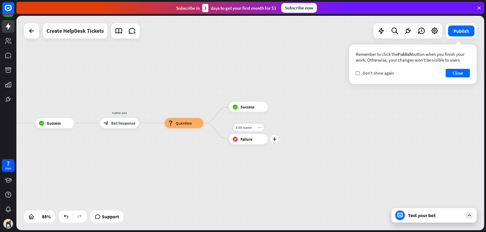
click at [259, 129] on icon "more_horiz" at bounding box center [259, 128] width 4 height 4
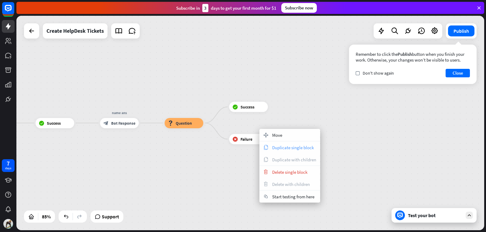
click at [279, 148] on span "Duplicate single block" at bounding box center [293, 148] width 42 height 6
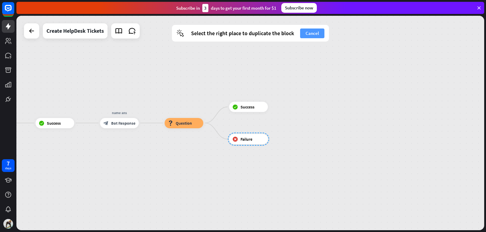
click at [312, 38] on button "Cancel" at bounding box center [312, 34] width 24 height 10
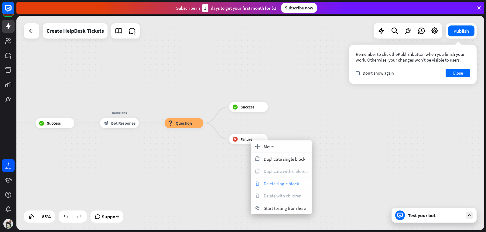
click at [264, 181] on span "Delete single block" at bounding box center [281, 184] width 35 height 6
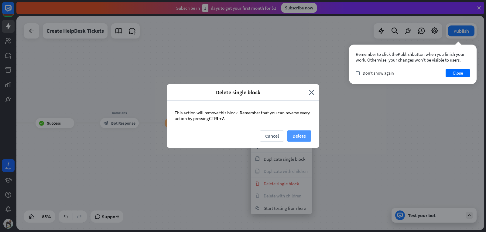
click at [303, 137] on button "Delete" at bounding box center [299, 136] width 24 height 11
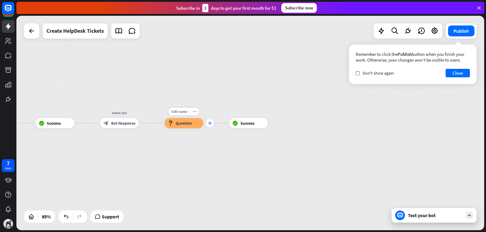
click at [209, 121] on div "plus" at bounding box center [210, 123] width 8 height 8
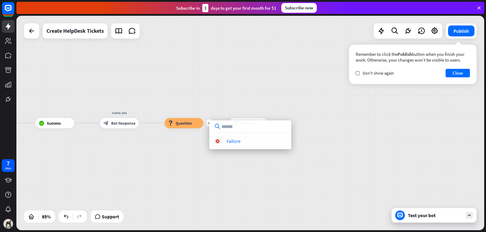
click at [195, 149] on div "home_2 Start point 👋 Welcome message block_bot_response Bot Response 🤖 Main men…" at bounding box center [250, 123] width 468 height 215
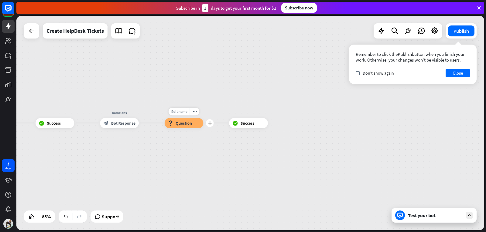
click at [193, 127] on div "block_question Question" at bounding box center [184, 123] width 39 height 10
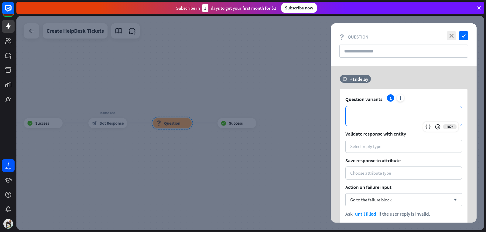
click at [391, 116] on p "**********" at bounding box center [404, 116] width 104 height 8
click at [376, 116] on p "**********" at bounding box center [404, 116] width 104 height 8
click at [280, 110] on div at bounding box center [250, 123] width 468 height 215
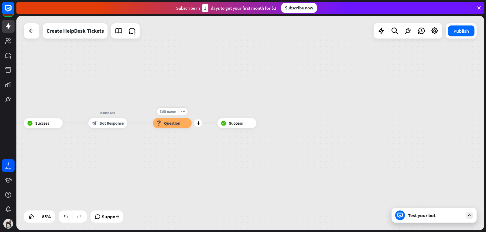
click at [182, 127] on div "block_question Question" at bounding box center [172, 123] width 39 height 10
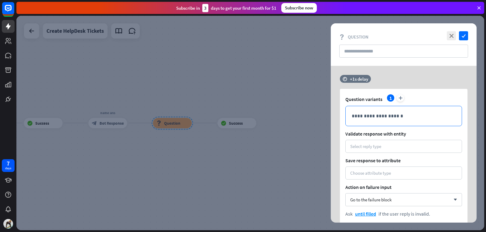
click at [378, 119] on p "**********" at bounding box center [404, 116] width 104 height 8
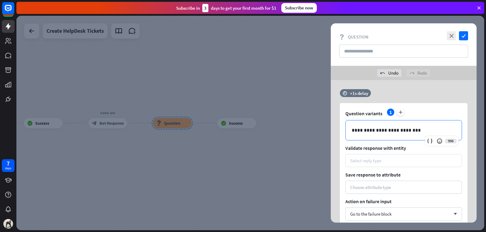
click at [389, 155] on div "Select reply type" at bounding box center [403, 160] width 117 height 13
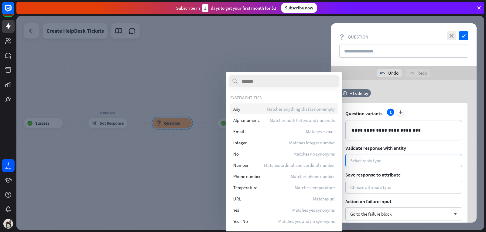
click at [300, 108] on span "Matches anything that is non-empty" at bounding box center [301, 109] width 68 height 6
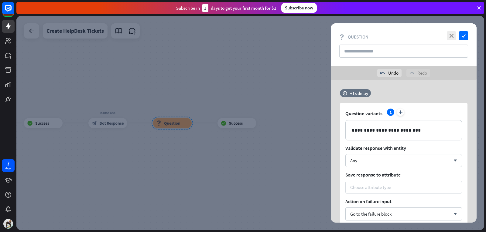
click at [371, 191] on div "Choose attribute type" at bounding box center [403, 187] width 117 height 13
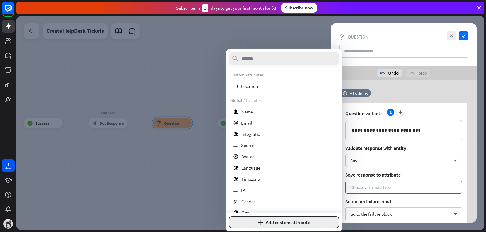
click at [276, 222] on button "plus Add custom attribute" at bounding box center [284, 223] width 111 height 12
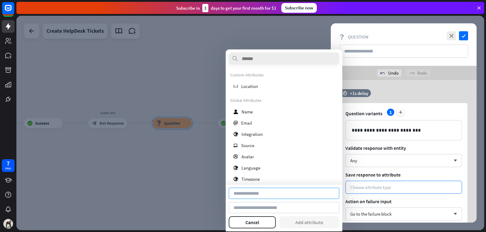
type input "*"
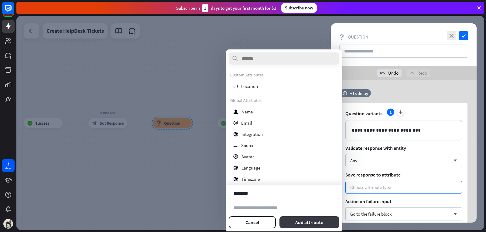
type input "********"
click at [299, 220] on button "Add attribute" at bounding box center [309, 223] width 60 height 12
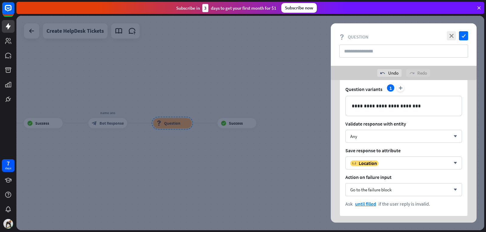
scroll to position [54, 0]
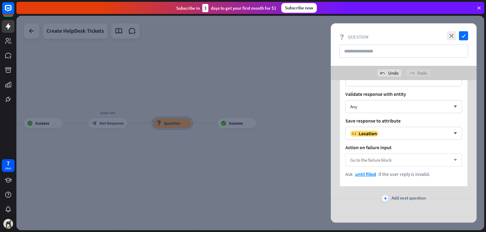
click at [394, 157] on div "Go to the failure block arrow_down" at bounding box center [403, 160] width 117 height 13
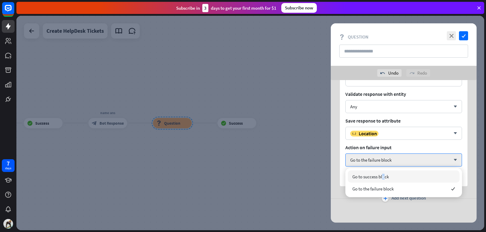
drag, startPoint x: 384, startPoint y: 174, endPoint x: 381, endPoint y: 170, distance: 4.8
click at [381, 170] on div "Go to success block Go to the failure block checked" at bounding box center [403, 182] width 117 height 29
click at [381, 174] on span "Go to success block" at bounding box center [370, 177] width 36 height 6
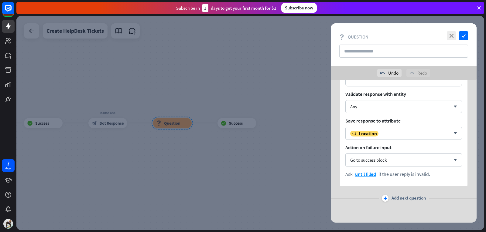
click at [225, 137] on div at bounding box center [250, 123] width 468 height 215
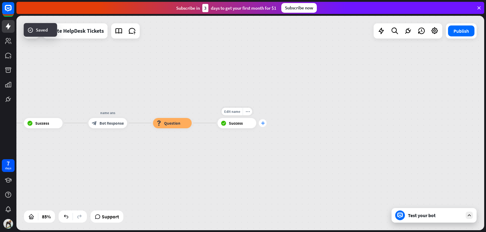
click at [265, 124] on div "plus" at bounding box center [263, 123] width 8 height 8
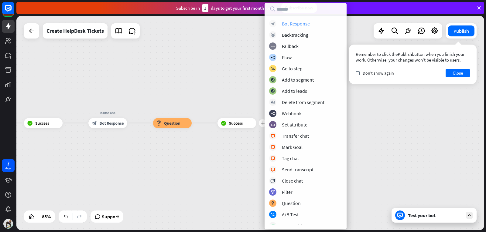
click at [310, 23] on div "block_bot_response Bot Response" at bounding box center [305, 23] width 73 height 7
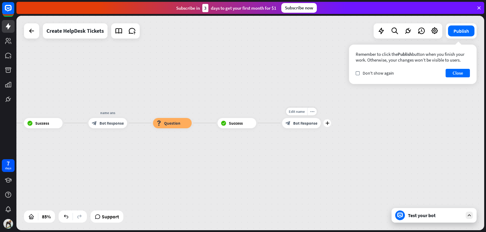
click at [295, 121] on span "Bot Response" at bounding box center [305, 123] width 24 height 5
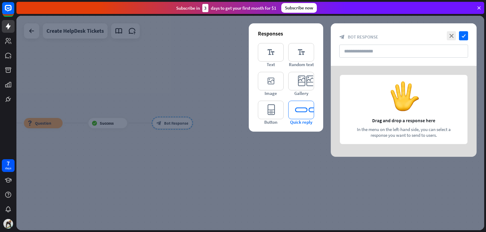
click at [293, 111] on icon "editor_quick_replies" at bounding box center [301, 110] width 26 height 19
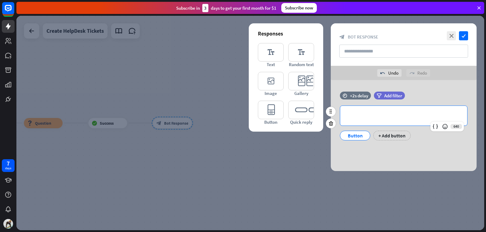
click at [378, 115] on p "**********" at bounding box center [403, 116] width 115 height 8
click at [436, 125] on icon at bounding box center [435, 127] width 6 height 6
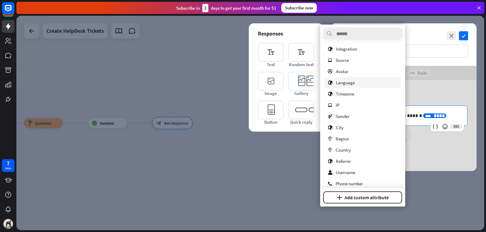
scroll to position [66, 0]
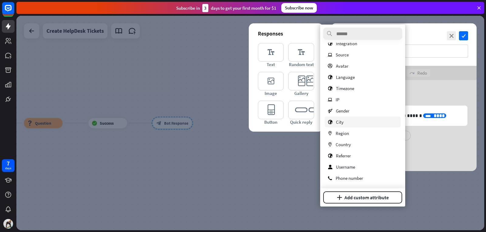
click at [341, 124] on span "City" at bounding box center [340, 122] width 8 height 6
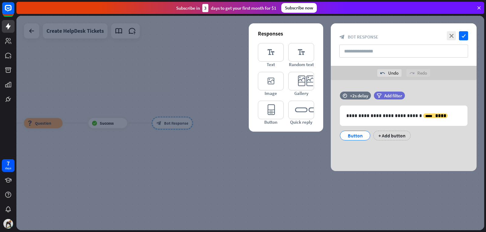
drag, startPoint x: 346, startPoint y: 159, endPoint x: 315, endPoint y: 152, distance: 31.4
click at [344, 159] on div "**********" at bounding box center [404, 125] width 146 height 91
click at [210, 108] on div at bounding box center [250, 123] width 468 height 215
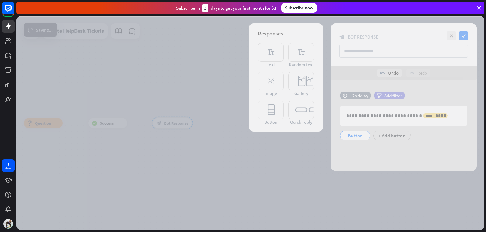
click at [222, 94] on div at bounding box center [250, 123] width 468 height 215
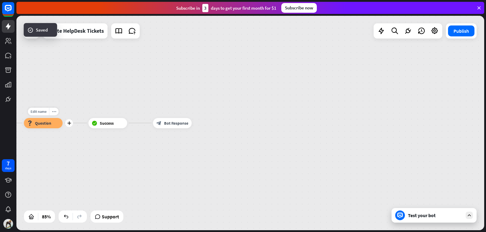
click at [55, 125] on div "block_question Question" at bounding box center [43, 123] width 39 height 10
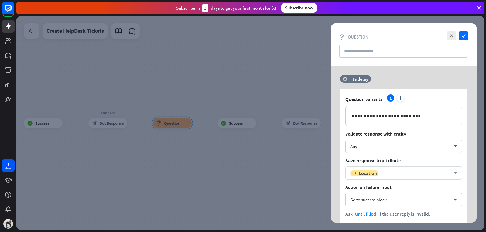
drag, startPoint x: 364, startPoint y: 171, endPoint x: 381, endPoint y: 167, distance: 17.6
click at [366, 171] on span "Location" at bounding box center [368, 173] width 18 height 6
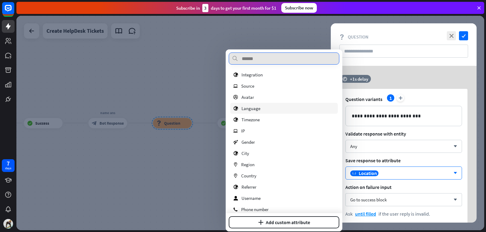
scroll to position [61, 0]
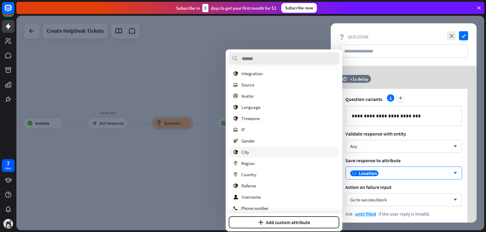
click at [257, 151] on div "[GEOGRAPHIC_DATA]" at bounding box center [284, 152] width 108 height 11
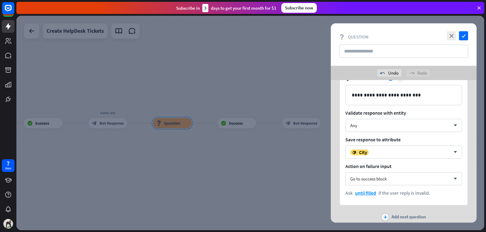
scroll to position [54, 0]
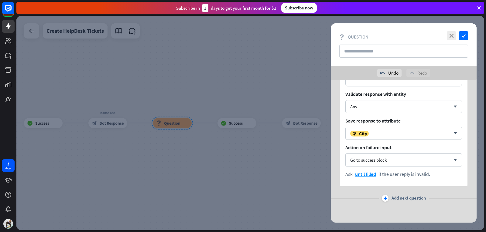
click at [296, 125] on div at bounding box center [250, 123] width 468 height 215
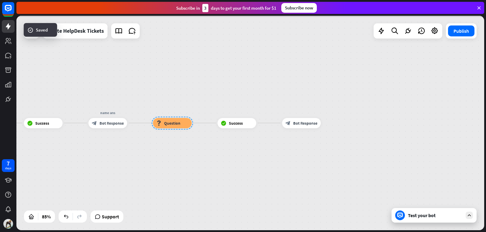
click at [299, 123] on span "Bot Response" at bounding box center [305, 123] width 24 height 5
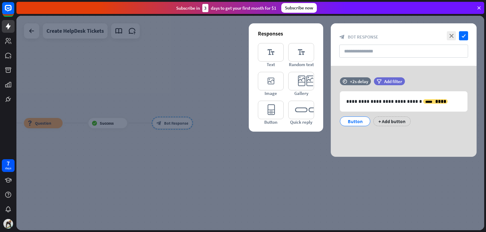
click at [325, 168] on div at bounding box center [250, 123] width 468 height 215
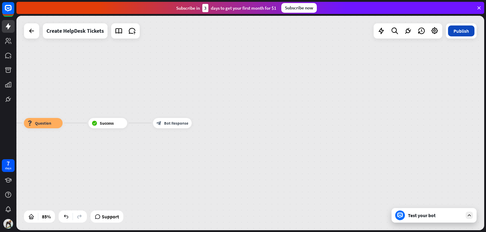
click at [469, 29] on button "Publish" at bounding box center [461, 31] width 26 height 11
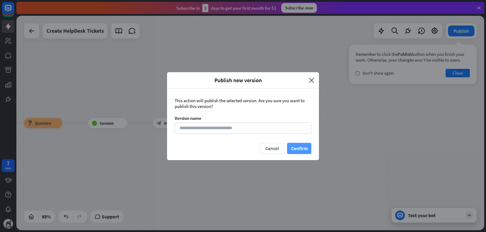
click at [302, 147] on button "Confirm" at bounding box center [299, 148] width 24 height 11
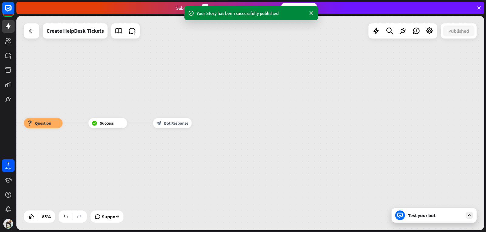
click at [419, 220] on div "Test your bot" at bounding box center [434, 215] width 85 height 15
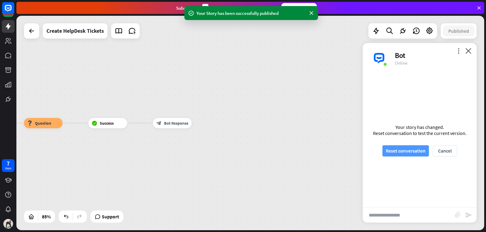
click at [419, 149] on button "Reset conversation" at bounding box center [405, 150] width 46 height 11
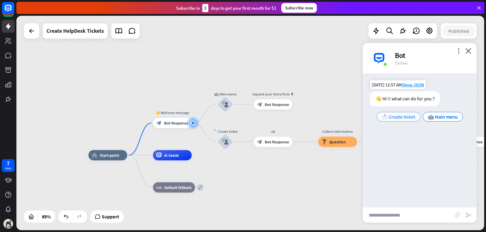
click at [390, 116] on span "📩 Create ticket" at bounding box center [398, 117] width 33 height 6
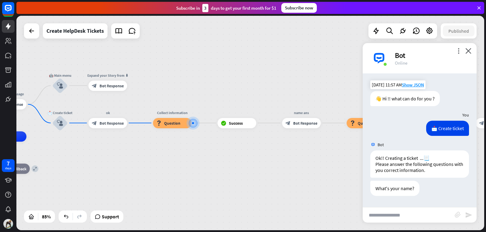
click at [400, 217] on input "text" at bounding box center [409, 215] width 92 height 15
click at [386, 214] on input "**********" at bounding box center [409, 215] width 92 height 15
click at [416, 216] on input "**********" at bounding box center [409, 215] width 92 height 15
type input "**********"
click at [469, 214] on icon "send" at bounding box center [468, 215] width 7 height 7
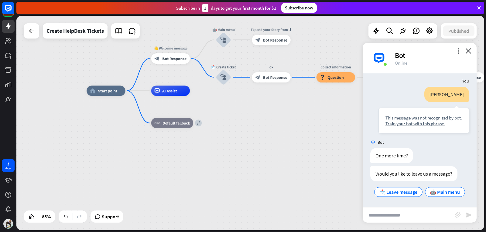
scroll to position [136, 0]
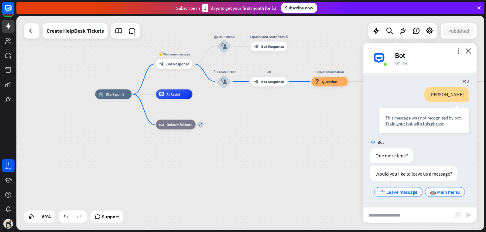
click at [233, 150] on div "home_2 Start point 👋 Welcome message block_bot_response Bot Response 🤖 Main men…" at bounding box center [282, 180] width 374 height 172
click at [469, 48] on icon "close" at bounding box center [468, 51] width 6 height 6
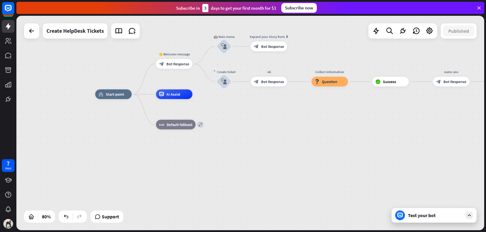
click at [450, 219] on div "Test your bot" at bounding box center [434, 215] width 85 height 15
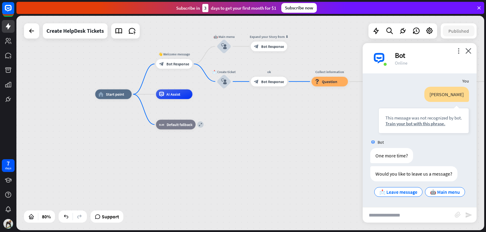
click at [358, 134] on div "home_2 Start point 👋 Welcome message block_bot_response Bot Response 🤖 Main men…" at bounding box center [282, 180] width 374 height 172
click at [345, 124] on div "home_2 Start point 👋 Welcome message block_bot_response Bot Response 🤖 Main men…" at bounding box center [282, 180] width 374 height 172
click at [467, 51] on icon "close" at bounding box center [468, 51] width 6 height 6
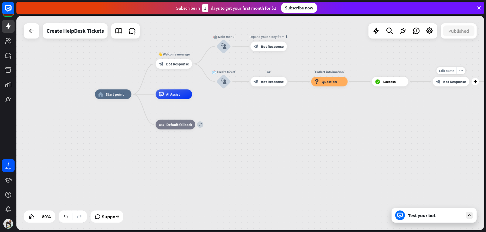
click at [463, 81] on span "Bot Response" at bounding box center [454, 81] width 23 height 5
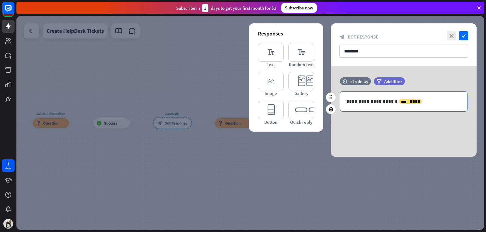
click at [346, 102] on div "**********" at bounding box center [403, 102] width 127 height 20
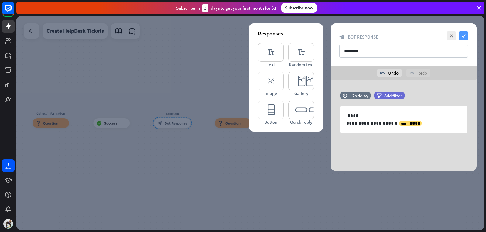
click at [461, 36] on icon "check" at bounding box center [463, 35] width 9 height 9
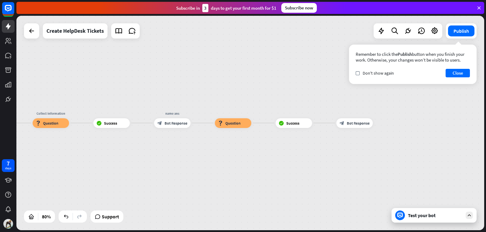
click at [464, 37] on div "Publish Remember to click the Publish button when you finish your work. Otherwi…" at bounding box center [461, 30] width 31 height 15
click at [465, 33] on button "Publish" at bounding box center [461, 31] width 26 height 11
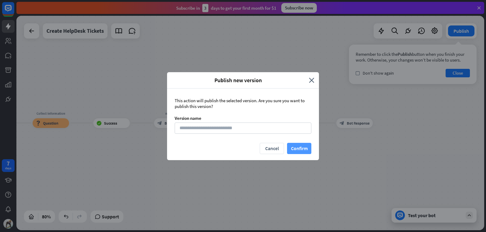
click at [299, 146] on button "Confirm" at bounding box center [299, 148] width 24 height 11
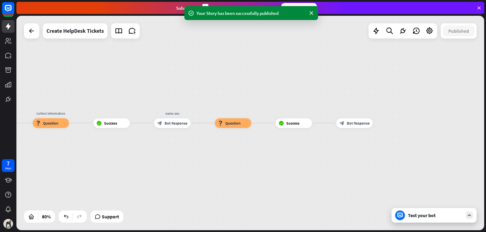
click at [415, 216] on div "Test your bot" at bounding box center [435, 216] width 55 height 6
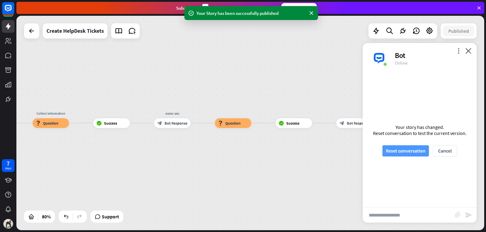
click at [417, 148] on button "Reset conversation" at bounding box center [405, 150] width 46 height 11
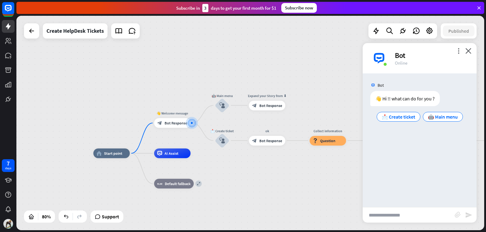
click at [405, 125] on div "👋 Hi !! what can do for you ? 📩 Create ticket 🤖 Main menu [DATE] 11:58 AM Show …" at bounding box center [420, 108] width 114 height 35
click at [405, 116] on span "📩 Create ticket" at bounding box center [398, 117] width 33 height 6
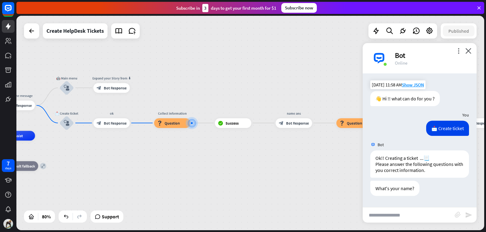
click at [399, 216] on input "text" at bounding box center [409, 215] width 92 height 15
type input "*****"
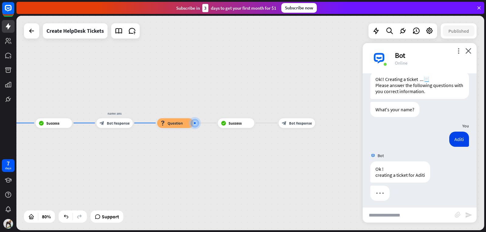
scroll to position [82, 0]
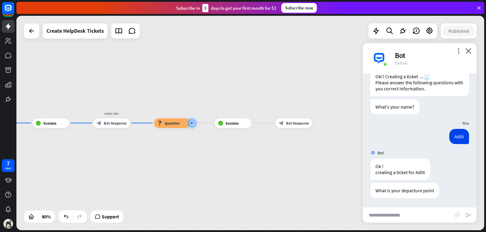
click at [421, 217] on input "text" at bounding box center [409, 215] width 92 height 15
type input "*****"
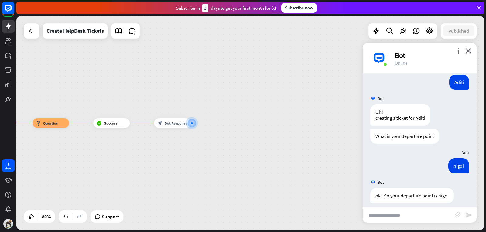
scroll to position [128, 0]
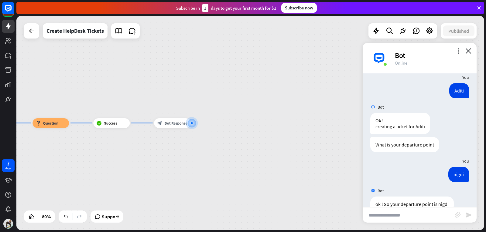
click at [479, 6] on icon at bounding box center [478, 7] width 5 height 5
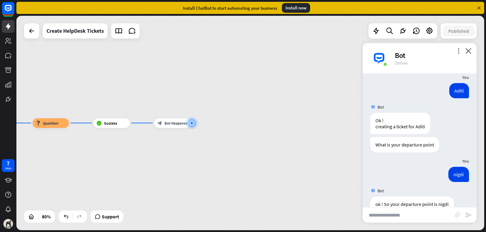
click at [479, 6] on icon at bounding box center [478, 7] width 5 height 5
